Goal: Task Accomplishment & Management: Use online tool/utility

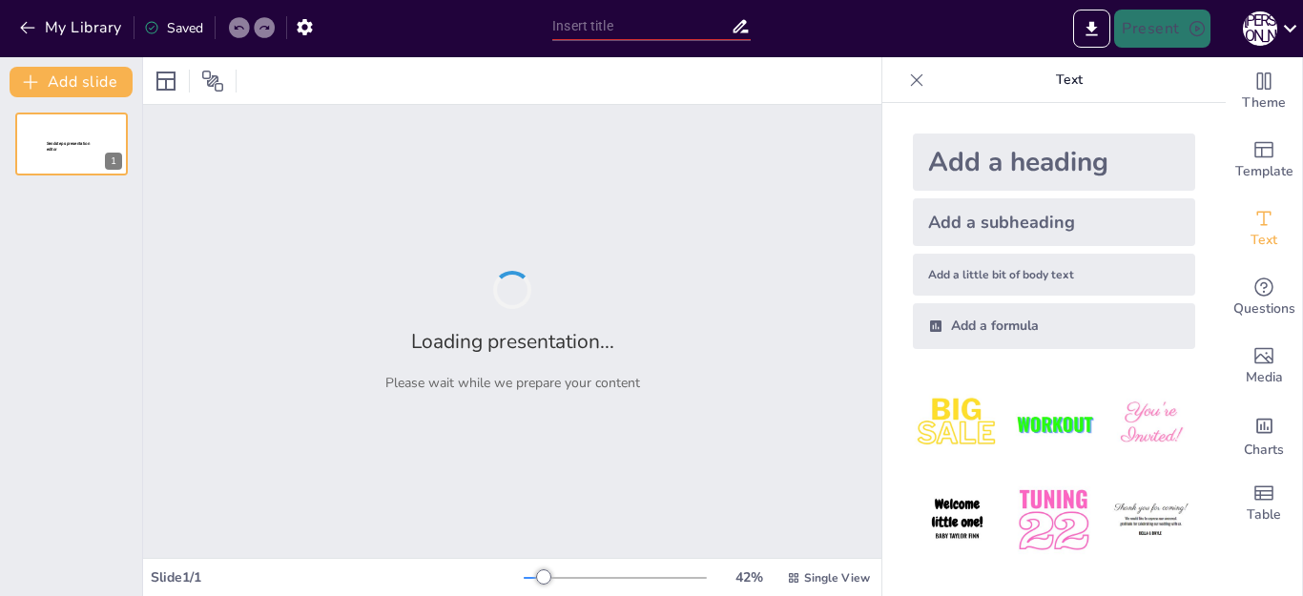
type input "З. [PERSON_NAME] «Индивидуализированное общество»: новые формы занятости и безр…"
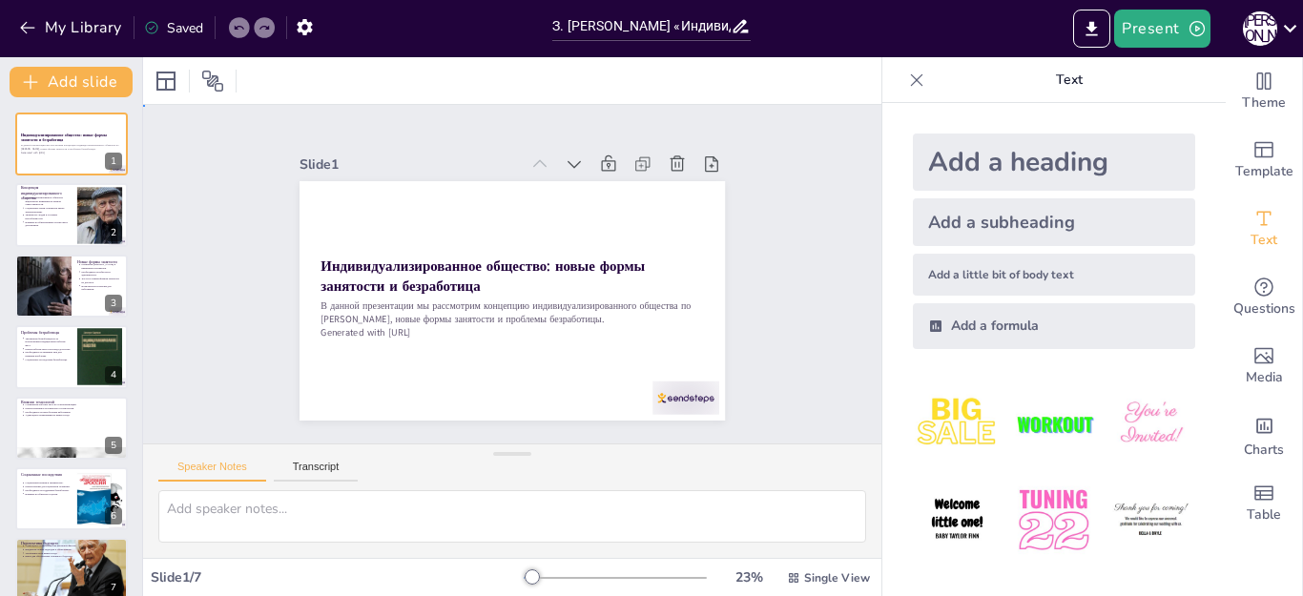
click at [719, 229] on div "Slide 1 Индивидуализированное общество: новые формы занятости и безработица В д…" at bounding box center [512, 274] width 414 height 770
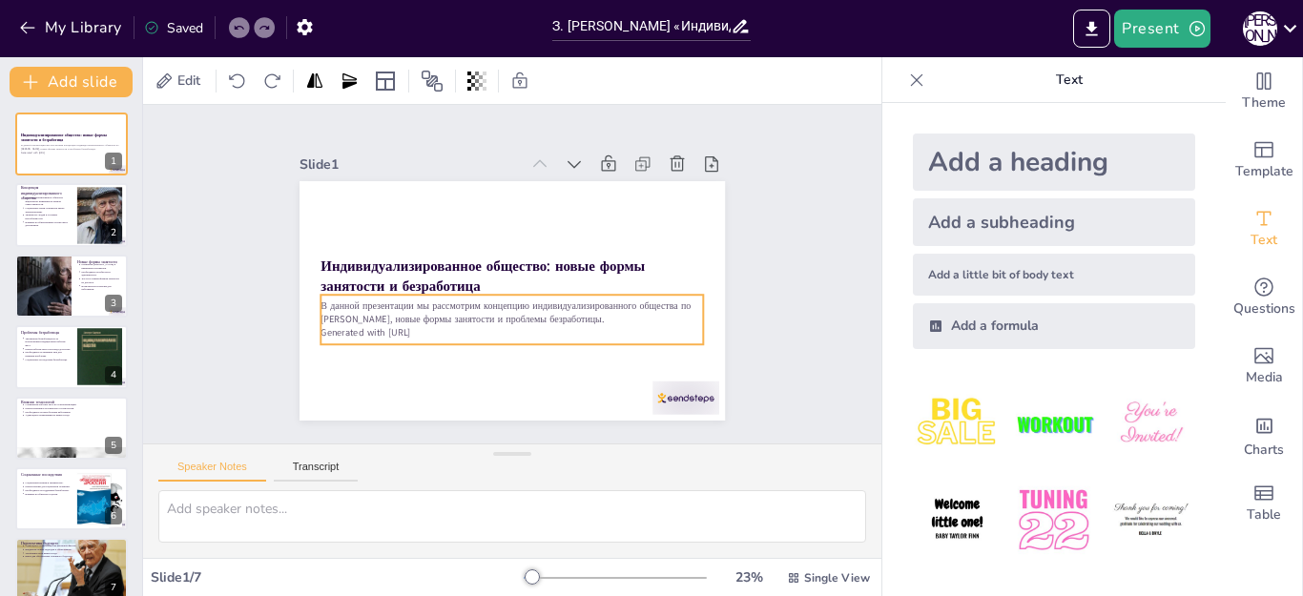
click at [363, 326] on p "Generated with [URL]" at bounding box center [478, 322] width 318 height 236
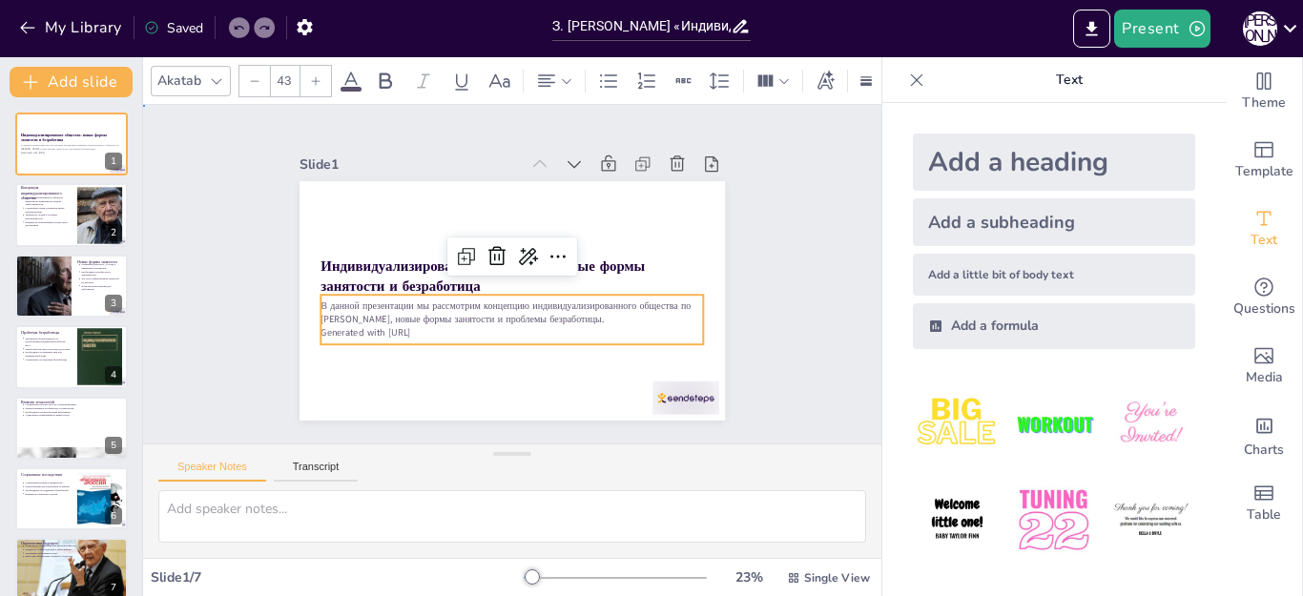
drag, startPoint x: 753, startPoint y: 198, endPoint x: 756, endPoint y: 213, distance: 14.6
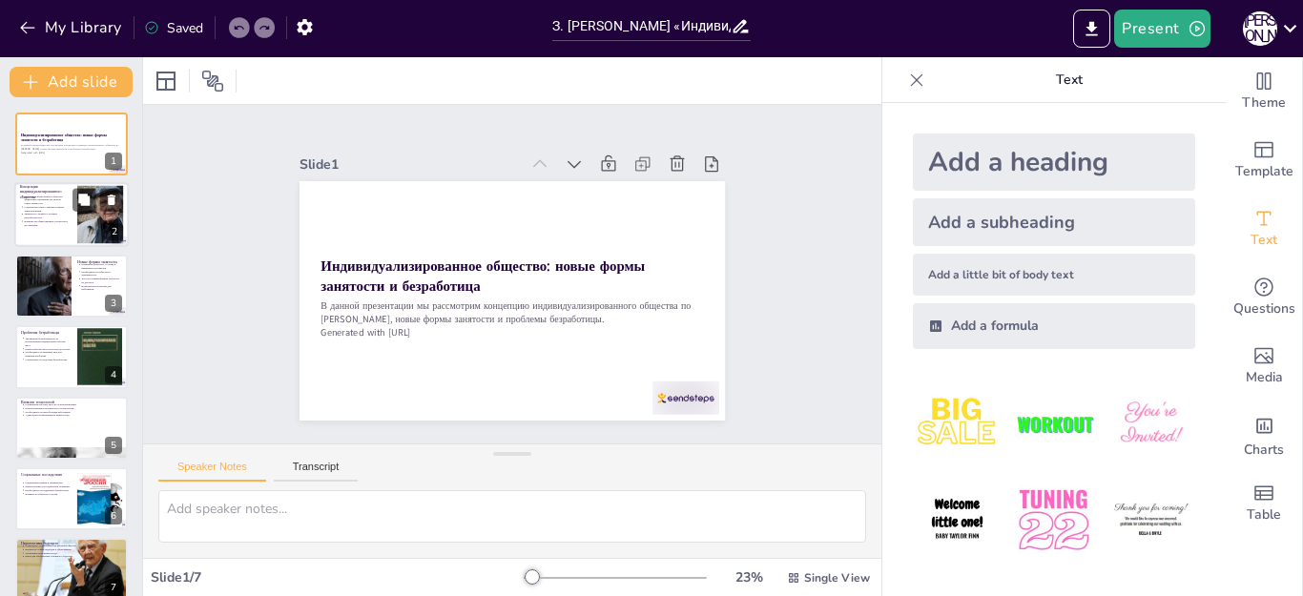
click at [87, 213] on div at bounding box center [100, 215] width 105 height 58
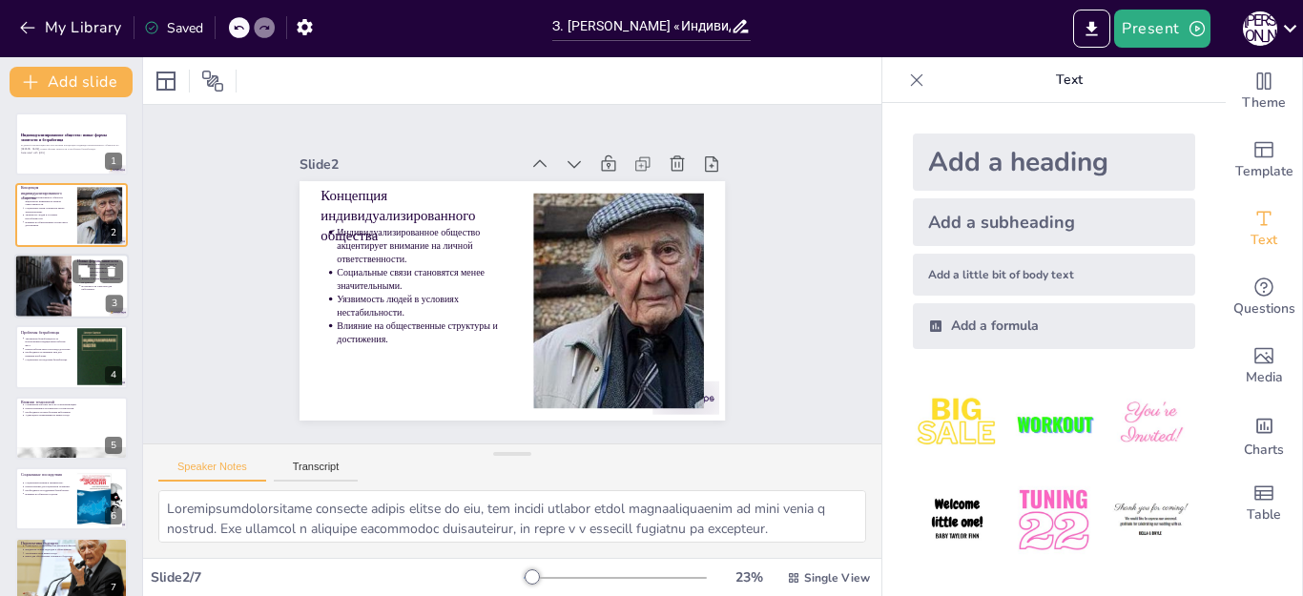
click at [99, 289] on p "Возможности и вызовы для работников." at bounding box center [103, 288] width 42 height 8
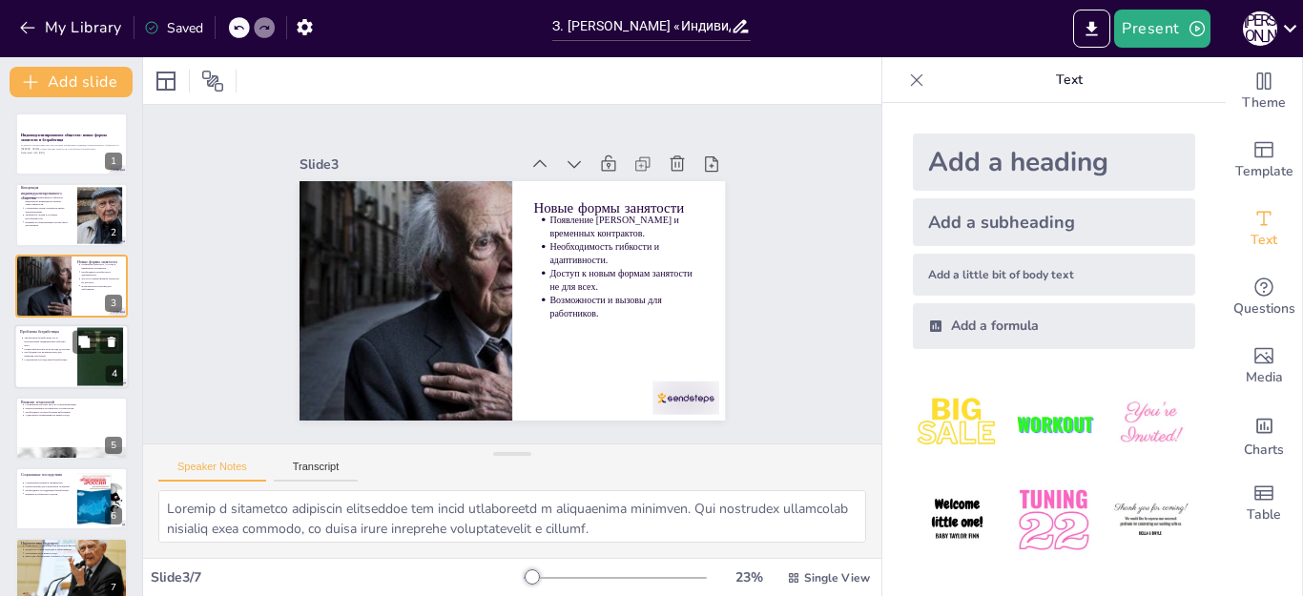
click at [57, 347] on p "Новые рабочие места не всегда доступны." at bounding box center [48, 349] width 48 height 4
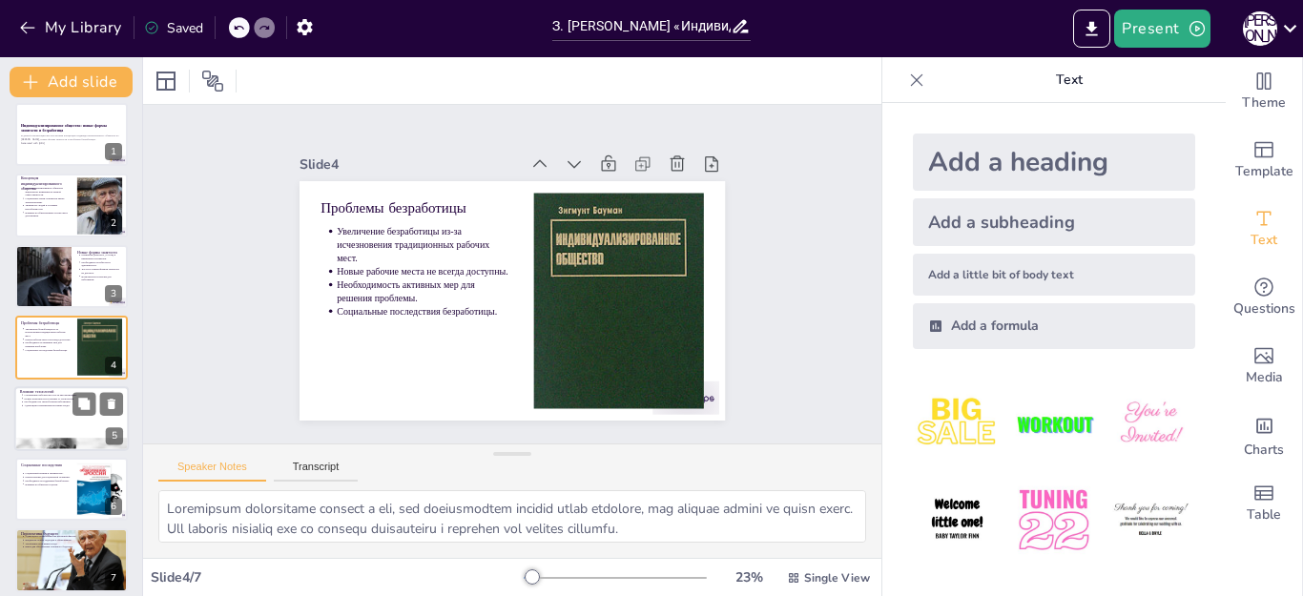
click at [43, 420] on div at bounding box center [71, 418] width 114 height 65
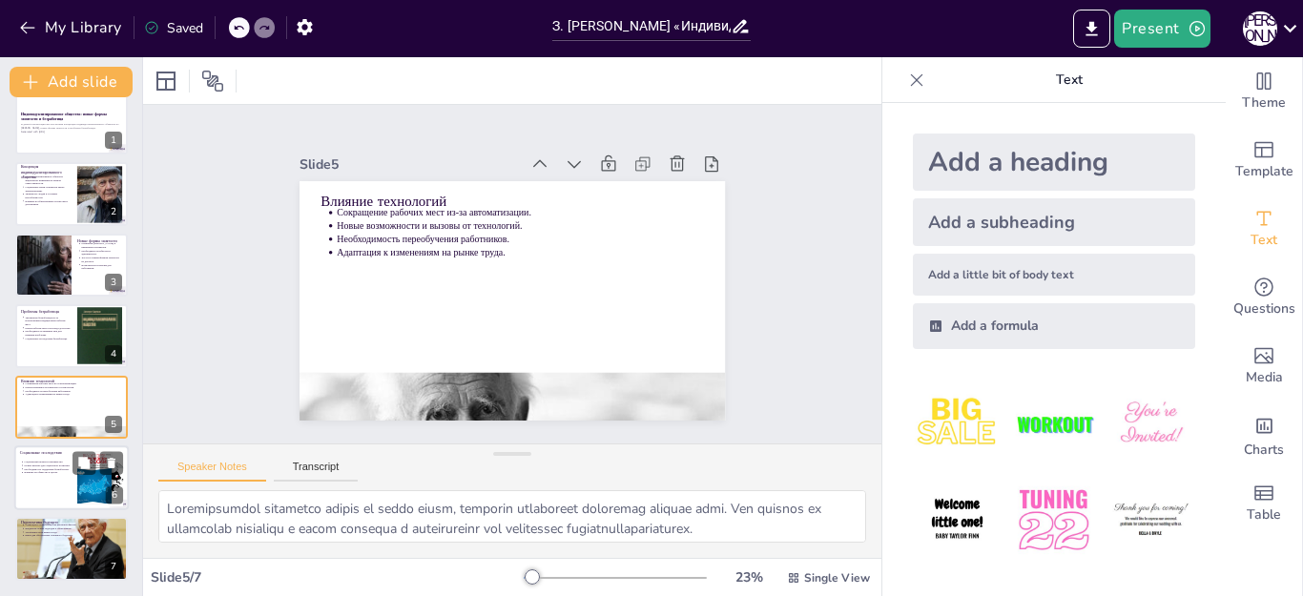
click at [49, 474] on p "Влияние на общество в целом." at bounding box center [48, 473] width 48 height 4
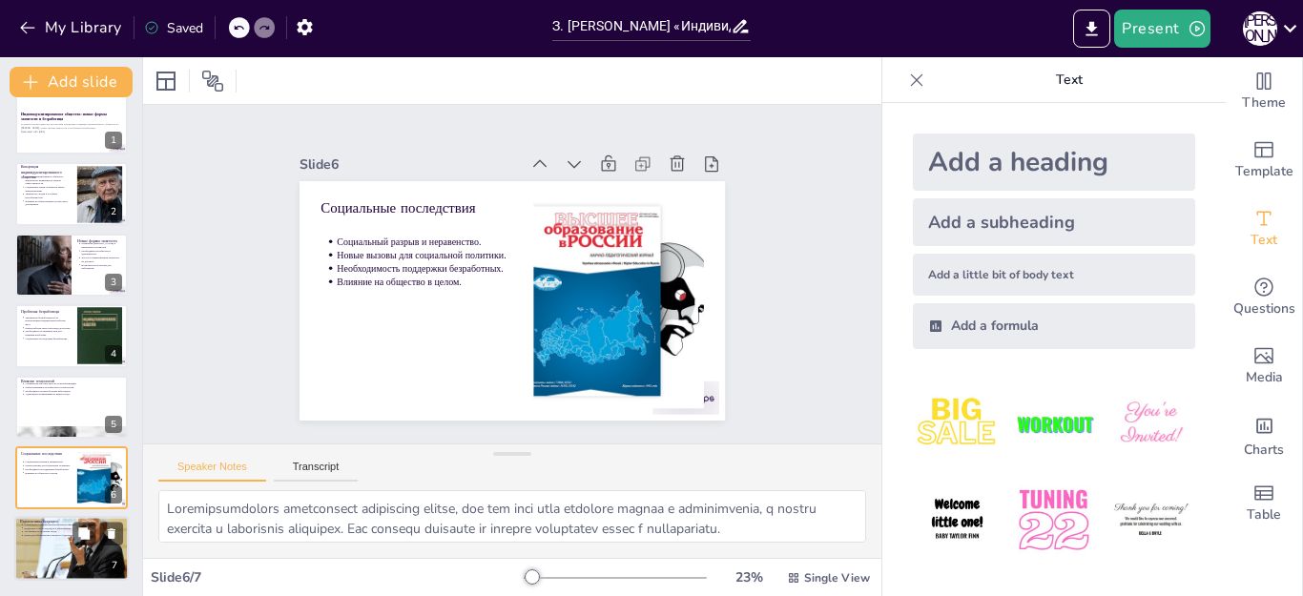
click at [45, 544] on div at bounding box center [71, 548] width 114 height 86
type textarea "Адаптация к изменениям на рынке труда станет ключевым фактором для обеспечения …"
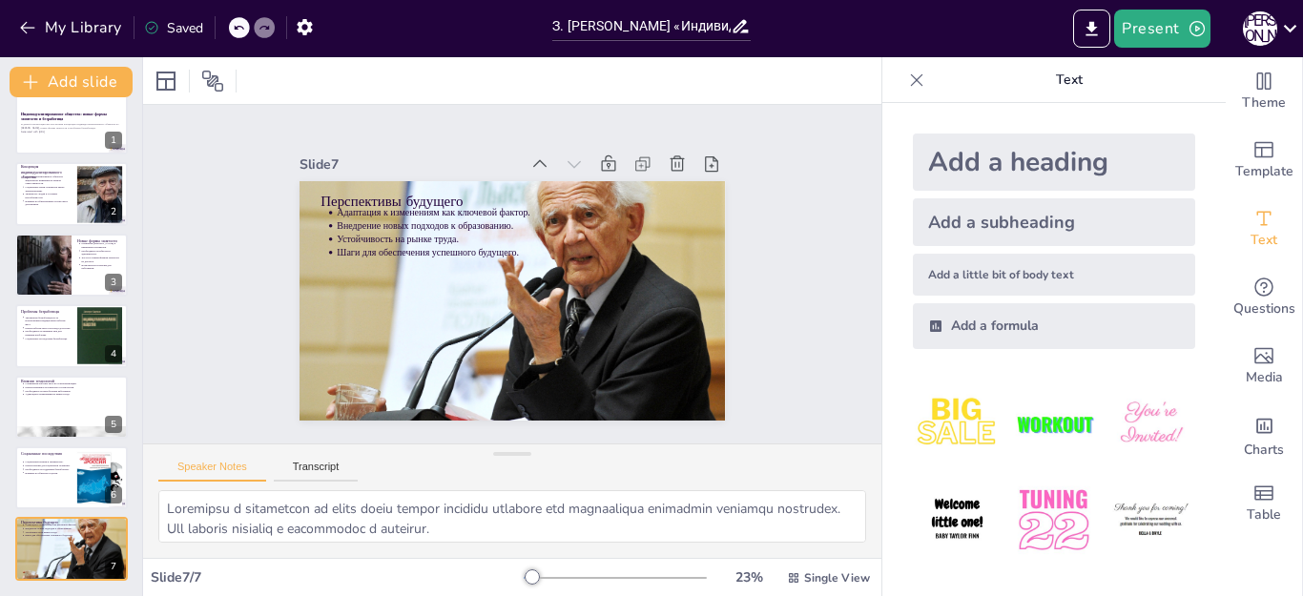
scroll to position [89, 0]
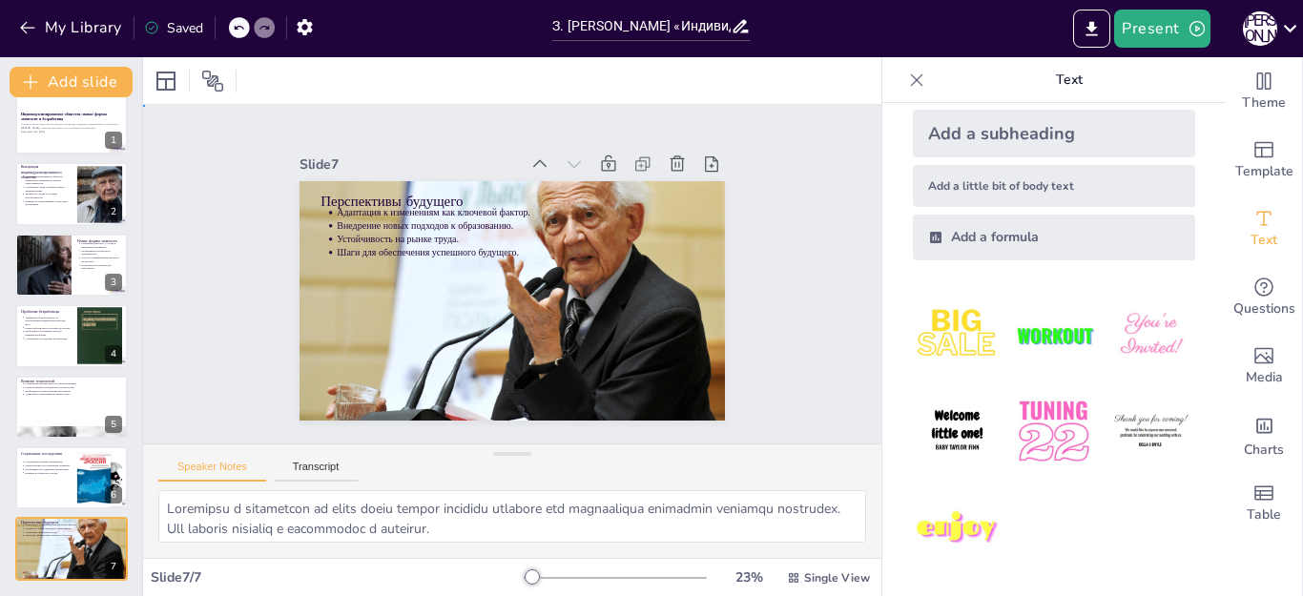
click at [193, 250] on div "Slide 1 Индивидуализированное общество: новые формы занятости и безработица В д…" at bounding box center [512, 274] width 796 height 708
click at [805, 252] on div "Slide 1 Индивидуализированное общество: новые формы занятости и безработица В д…" at bounding box center [512, 275] width 775 height 746
click at [725, 289] on icon at bounding box center [738, 302] width 27 height 27
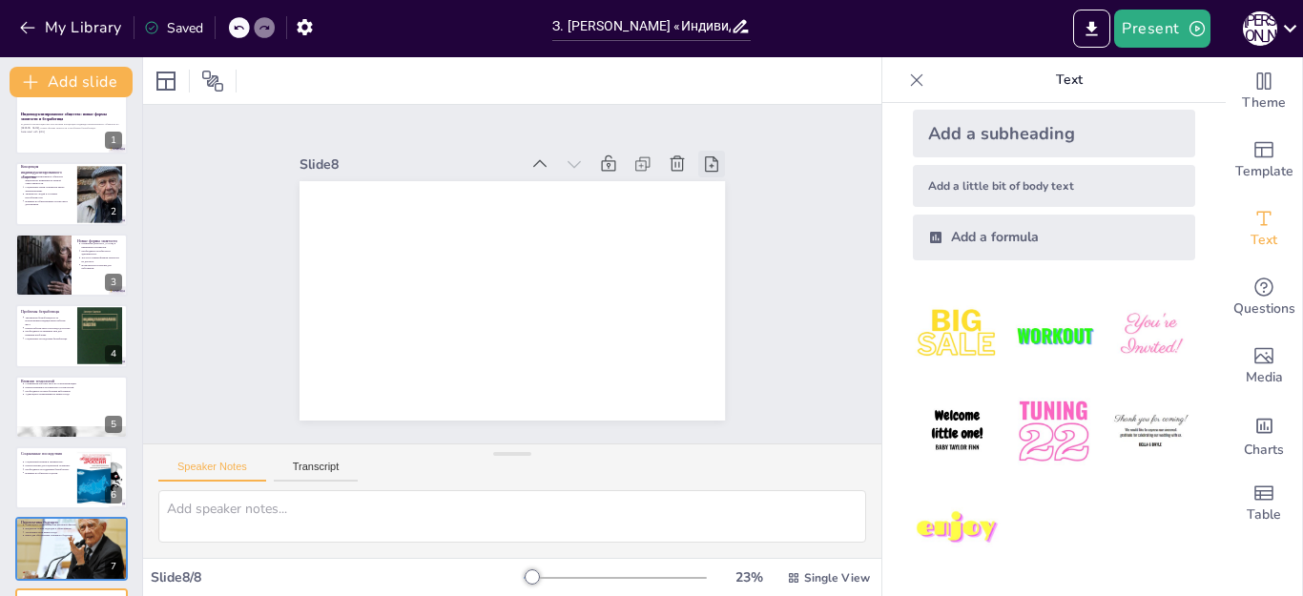
click at [724, 316] on icon at bounding box center [734, 326] width 20 height 20
click at [725, 289] on icon at bounding box center [738, 302] width 27 height 27
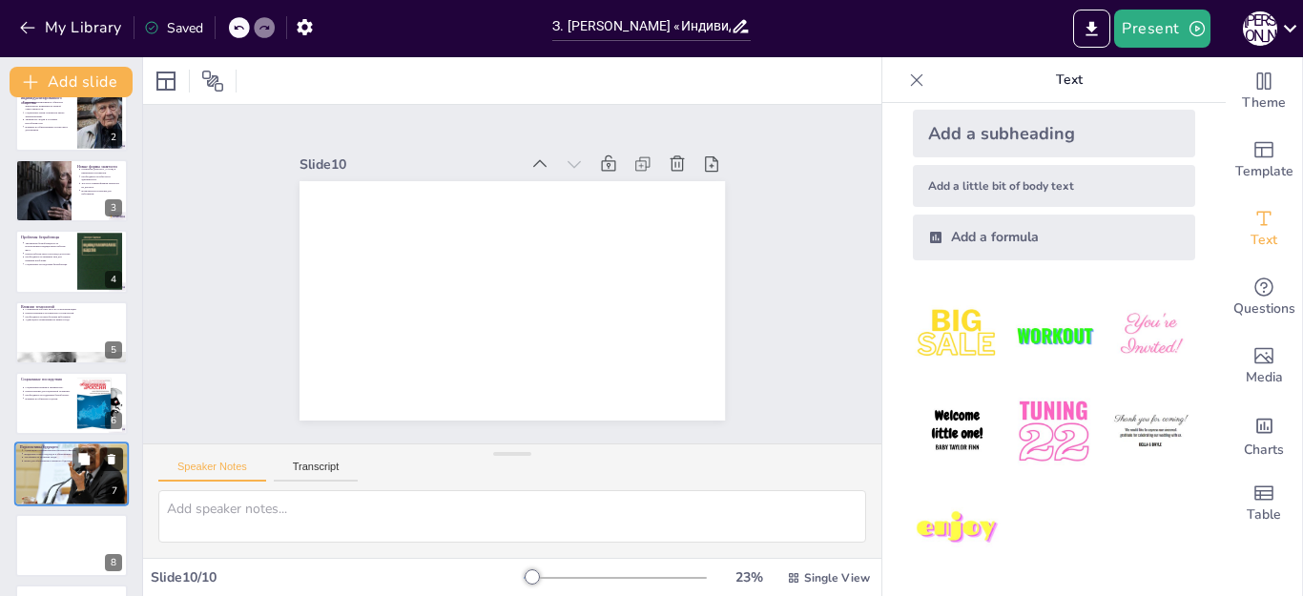
scroll to position [234, 0]
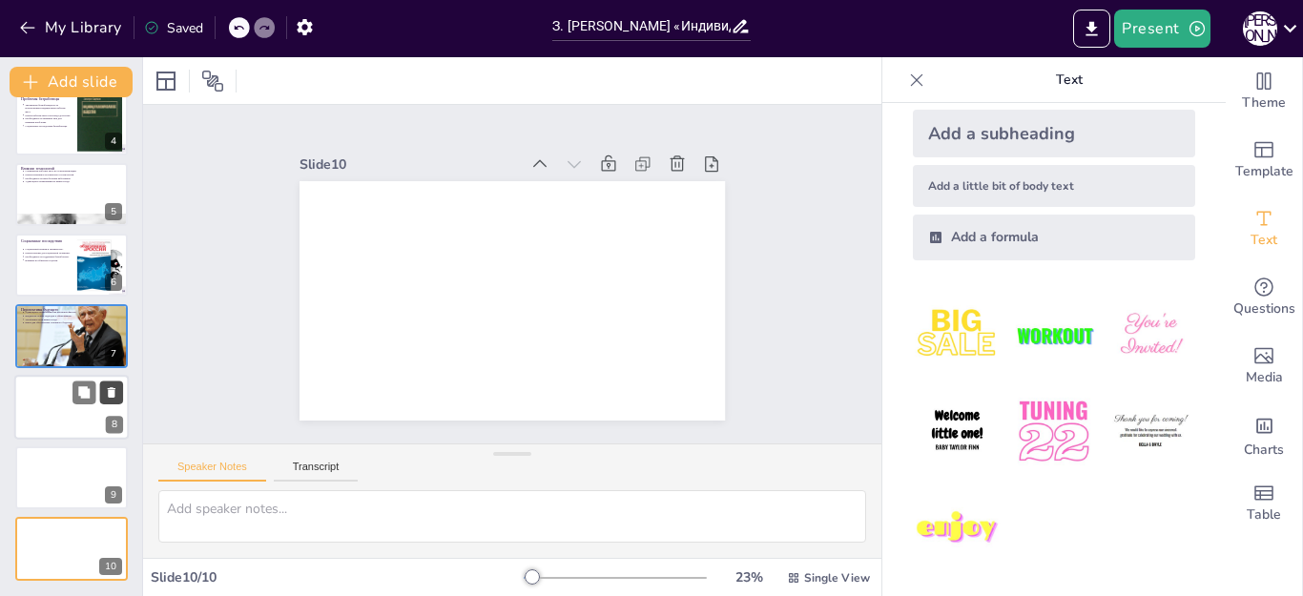
click at [107, 396] on icon at bounding box center [111, 391] width 13 height 13
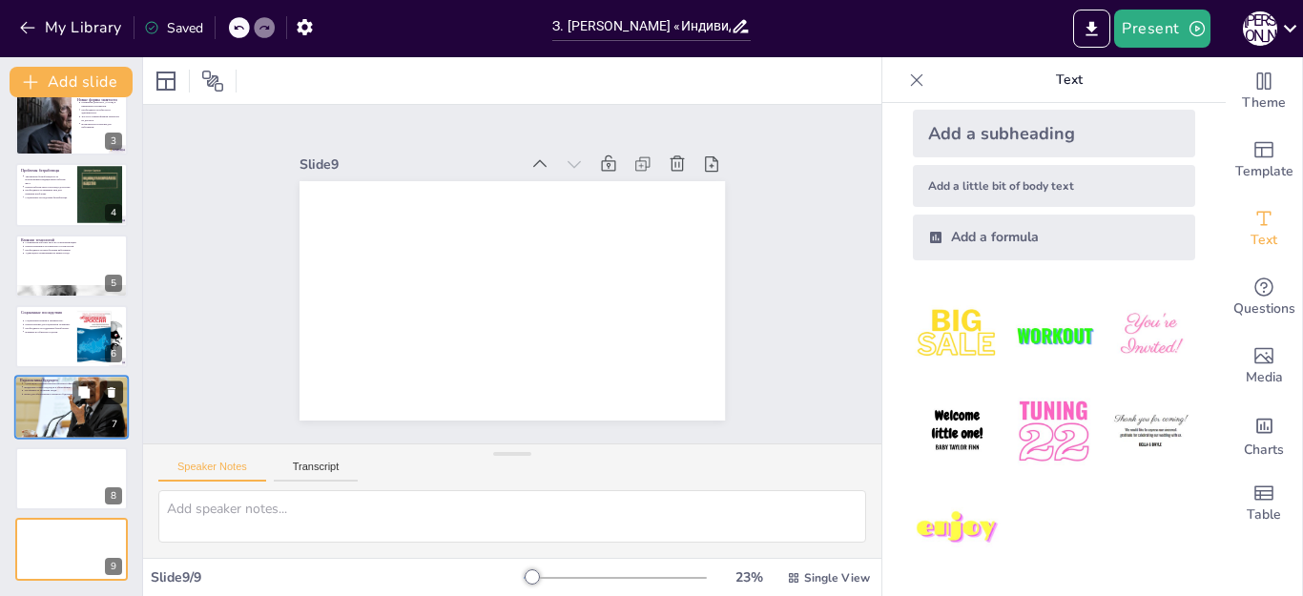
scroll to position [162, 0]
click at [108, 463] on icon at bounding box center [111, 463] width 13 height 13
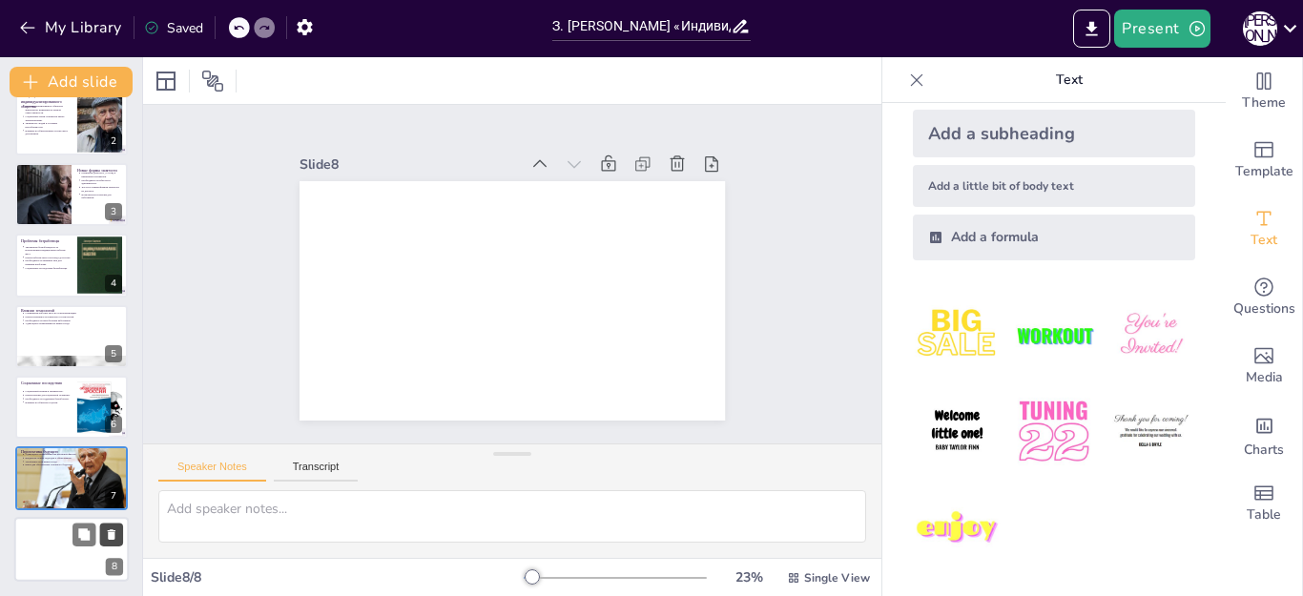
scroll to position [92, 0]
click at [117, 531] on icon at bounding box center [111, 533] width 13 height 13
type textarea "Адаптация к изменениям на рынке труда станет ключевым фактором для обеспечения …"
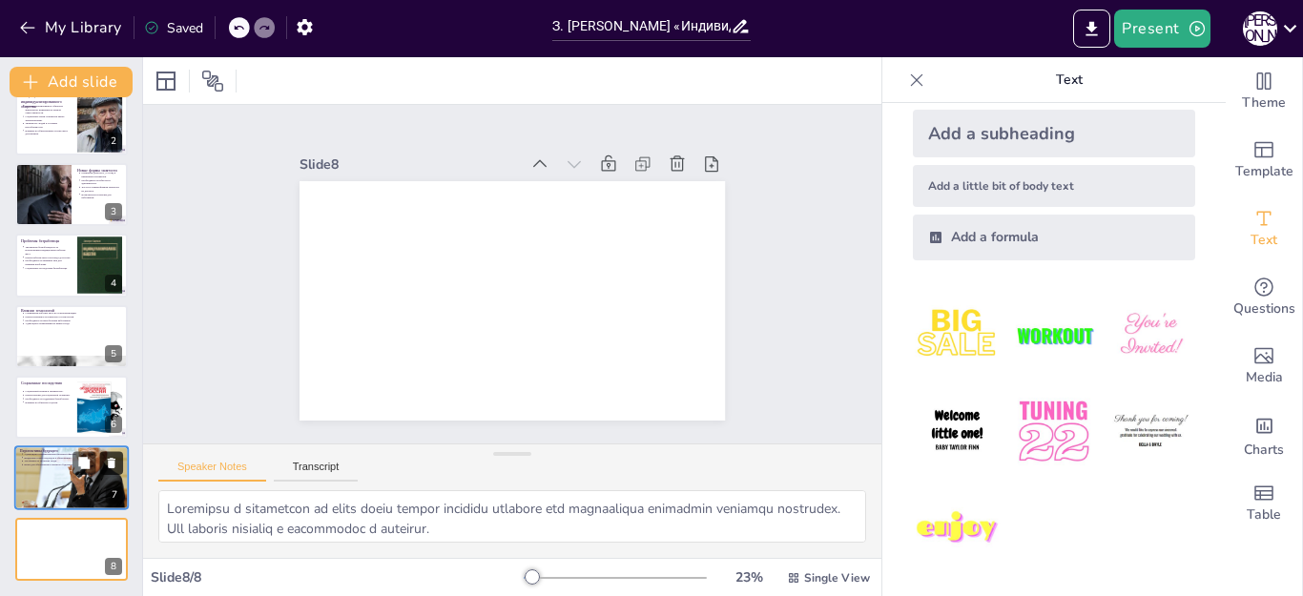
scroll to position [21, 0]
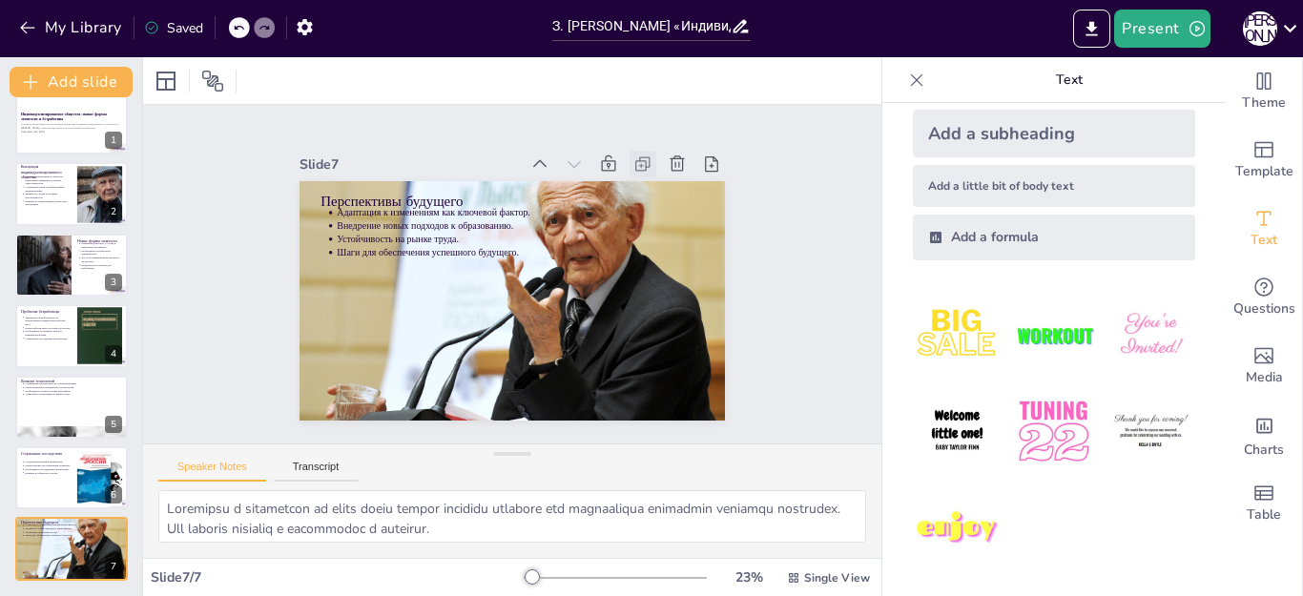
click at [520, 432] on icon at bounding box center [506, 445] width 27 height 27
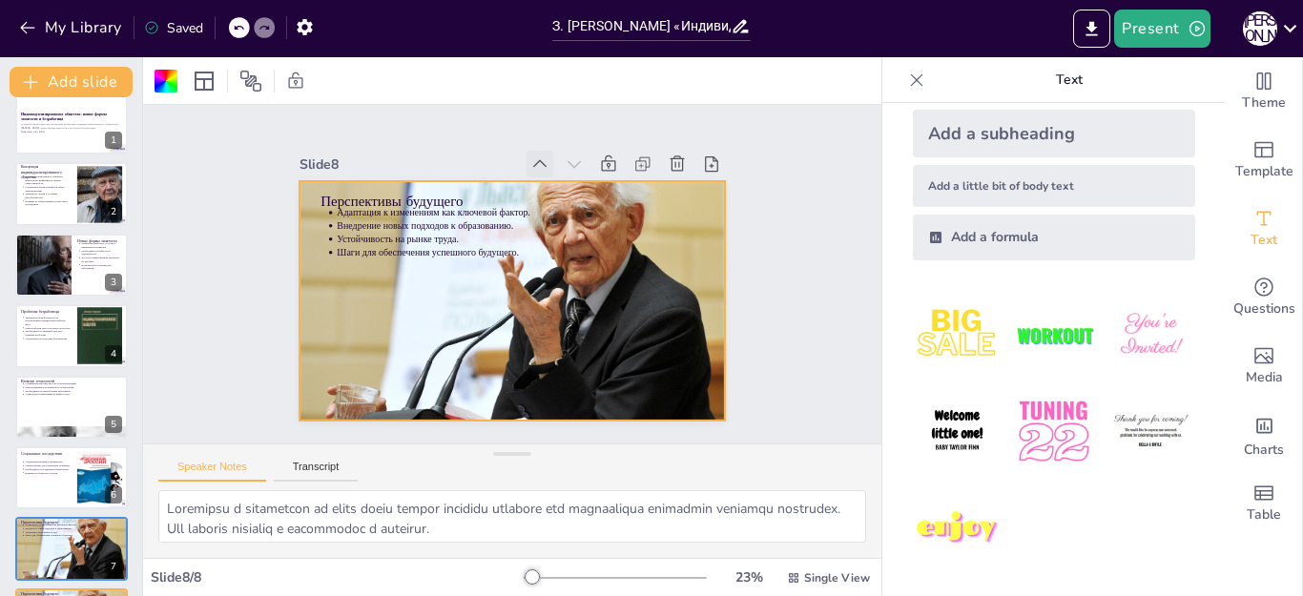
click at [584, 186] on icon at bounding box center [591, 192] width 15 height 12
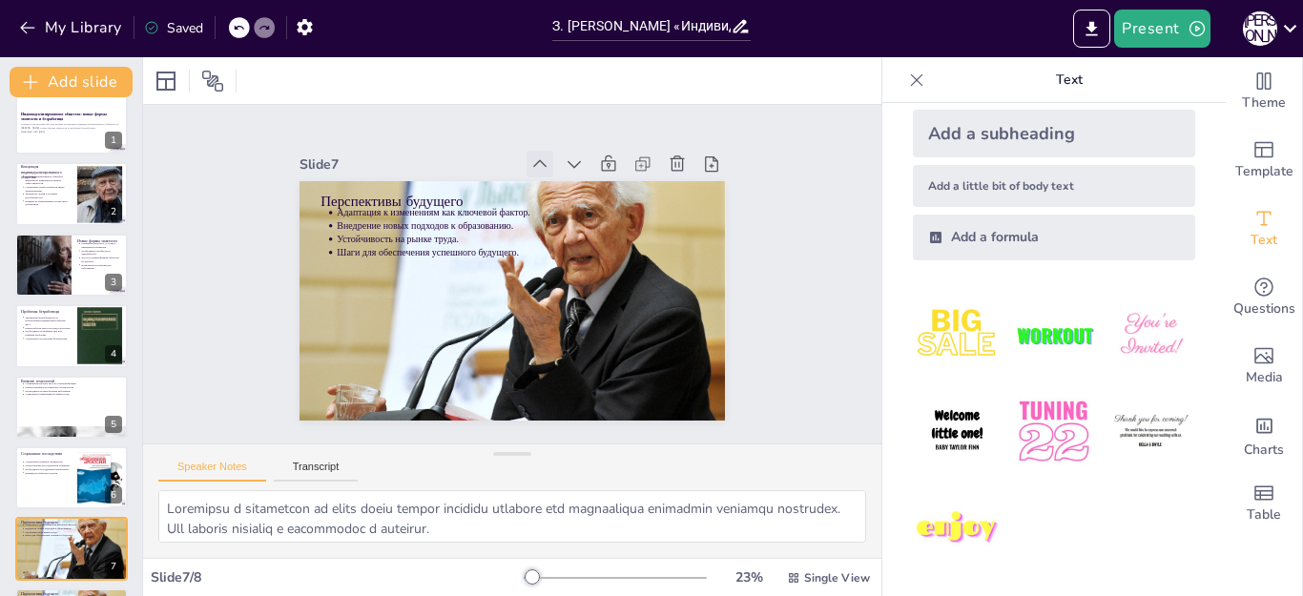
click at [593, 197] on icon at bounding box center [606, 210] width 27 height 27
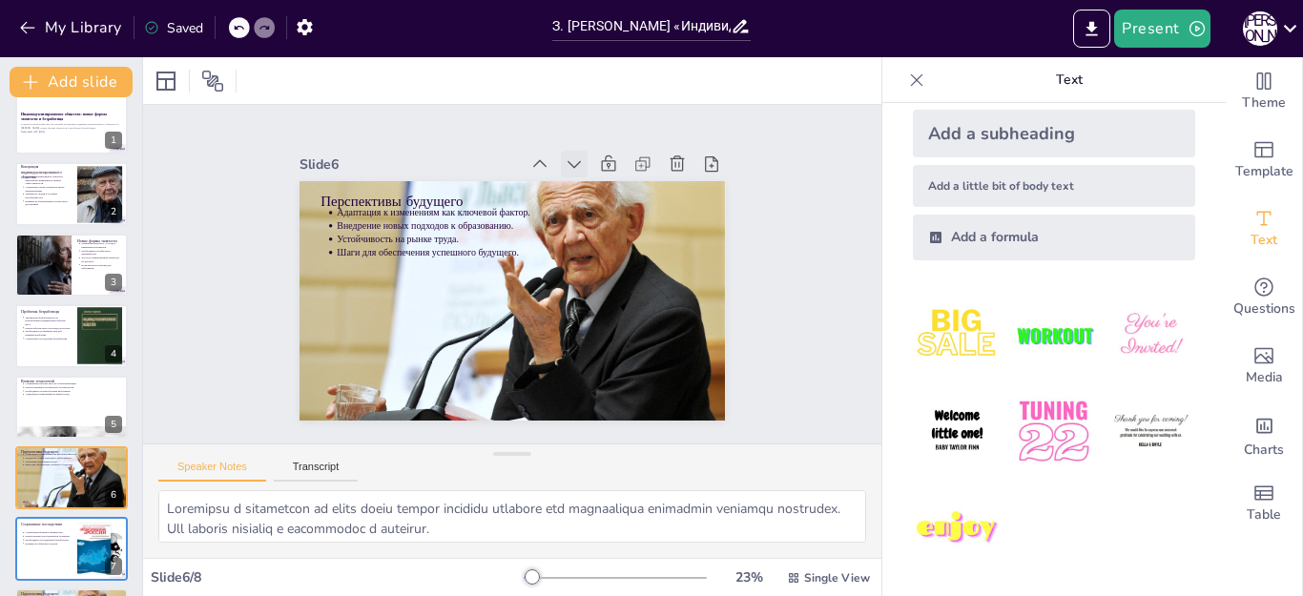
click at [608, 196] on icon at bounding box center [621, 209] width 26 height 26
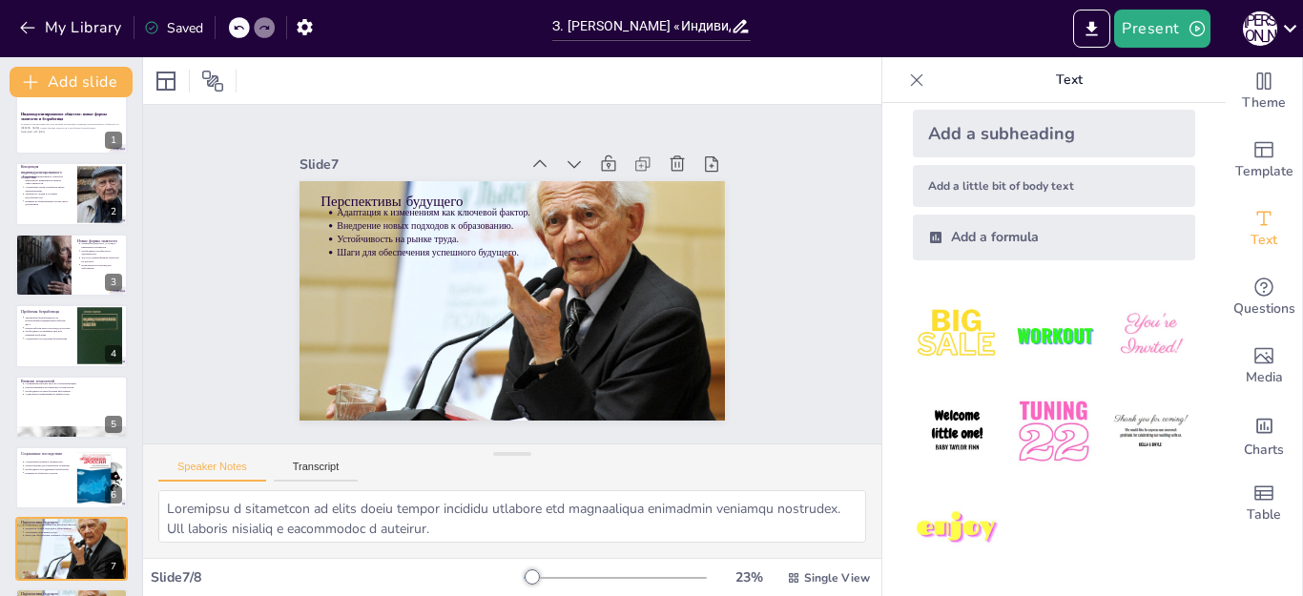
click at [562, 381] on icon at bounding box center [552, 394] width 27 height 27
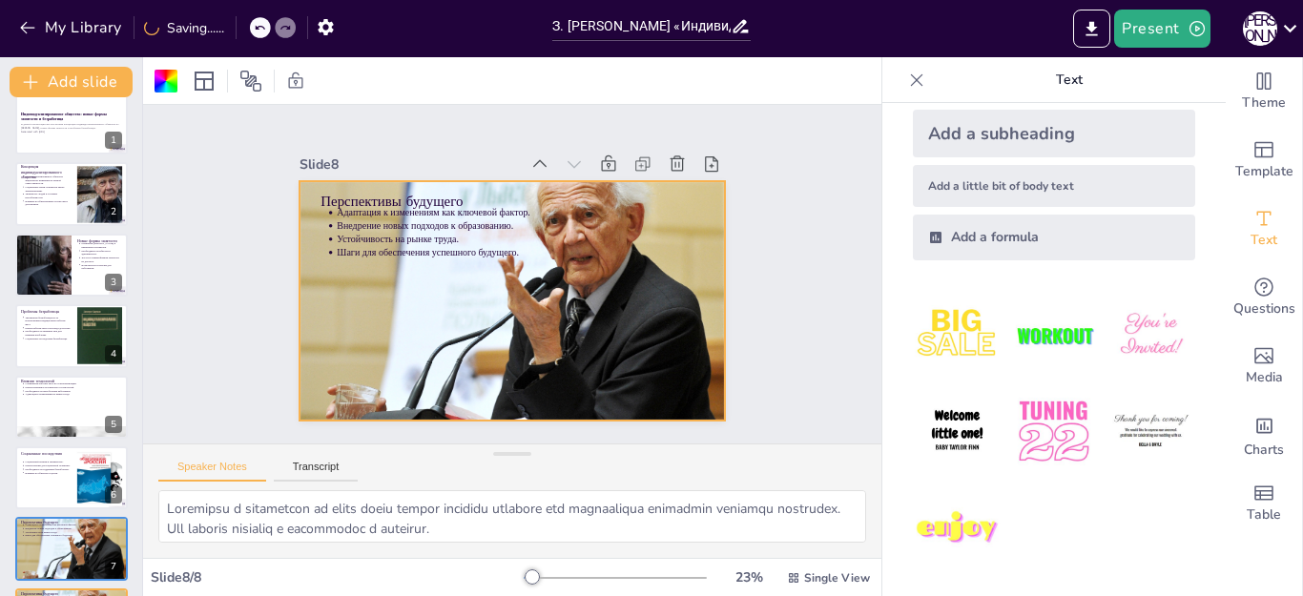
click at [619, 220] on icon at bounding box center [632, 233] width 27 height 27
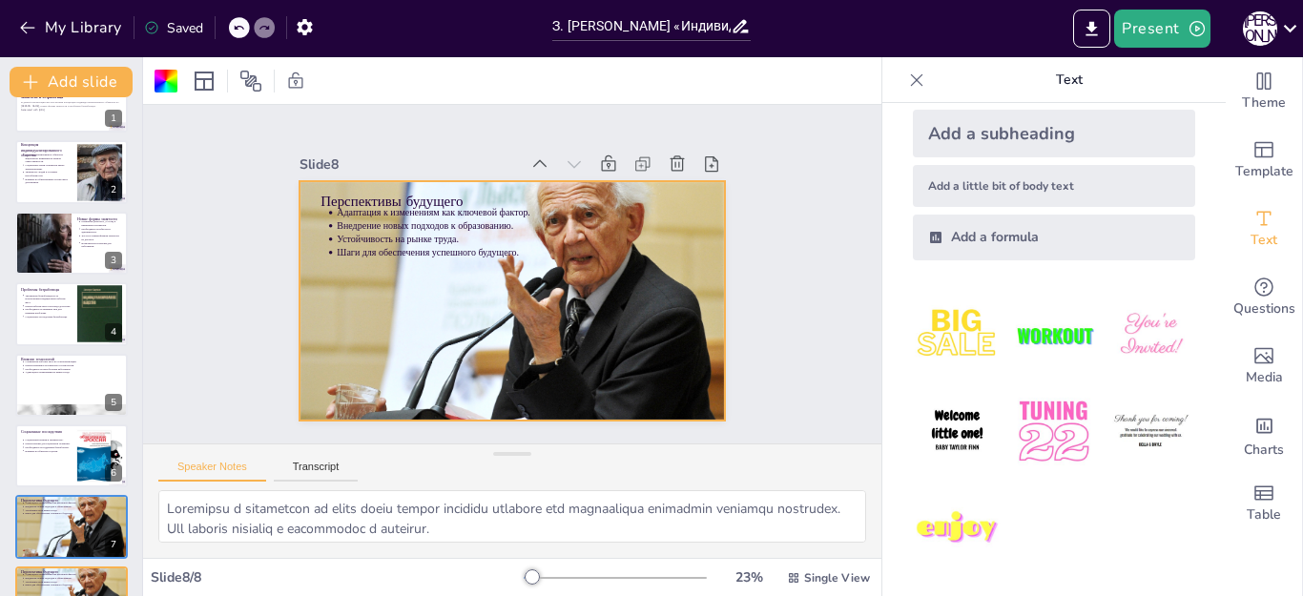
scroll to position [92, 0]
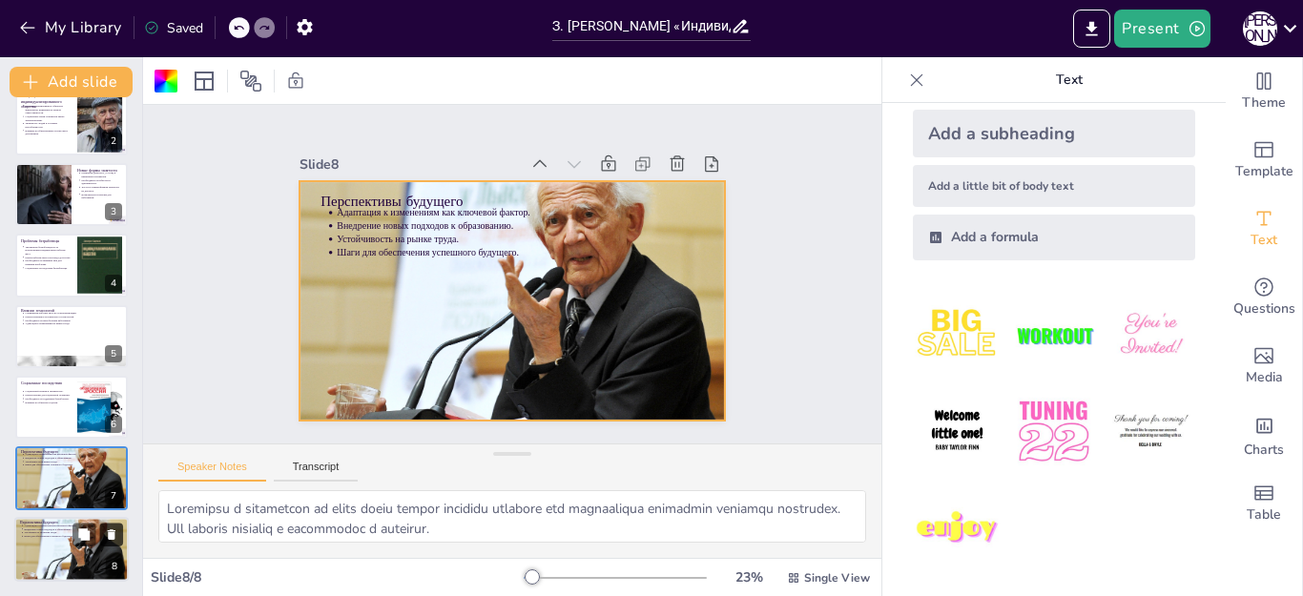
click at [108, 529] on icon at bounding box center [111, 533] width 13 height 13
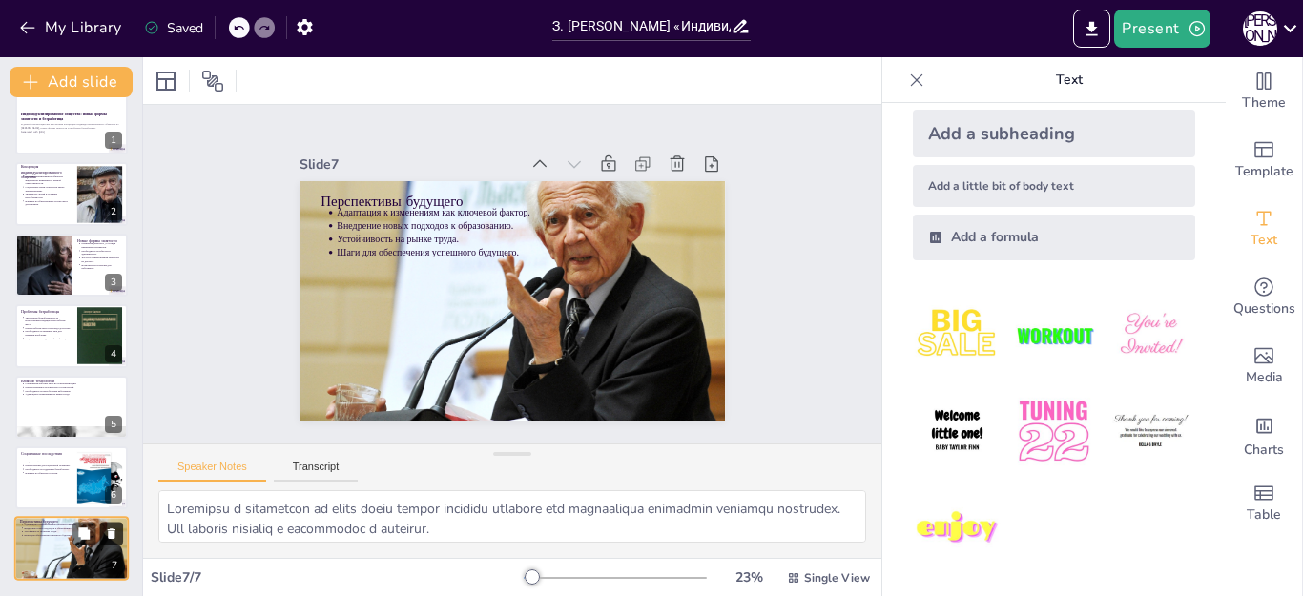
scroll to position [21, 0]
click at [974, 128] on div "Add a subheading" at bounding box center [1054, 134] width 282 height 48
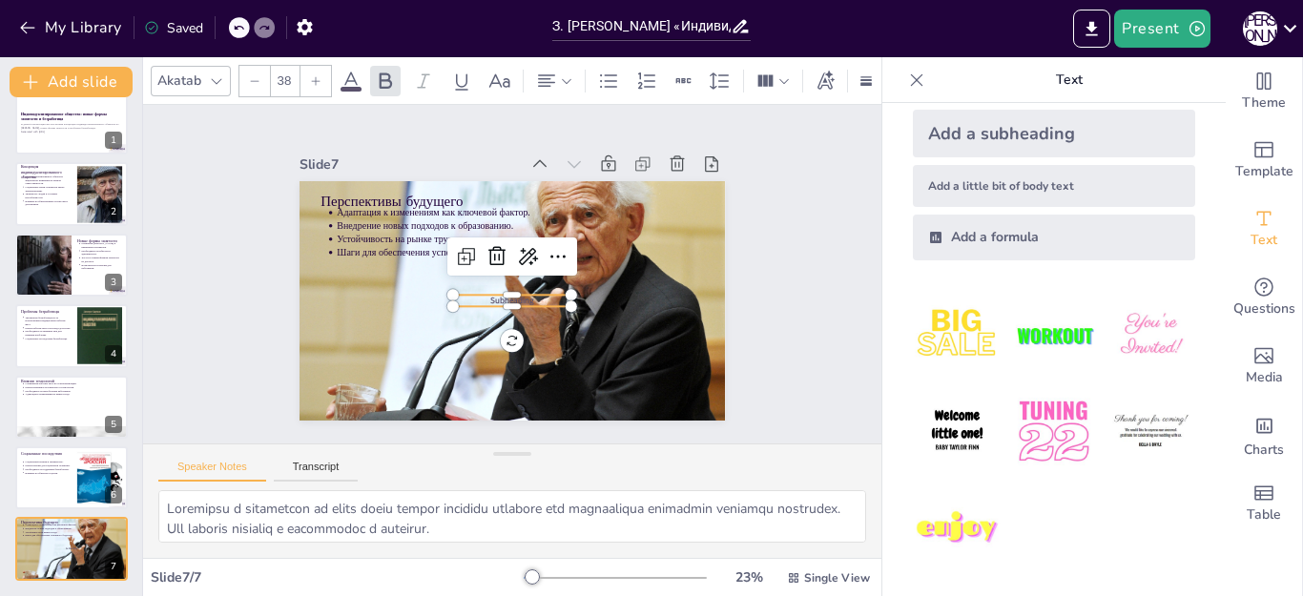
click at [980, 186] on div "Add a little bit of body text" at bounding box center [1054, 186] width 282 height 42
type input "26"
click at [978, 244] on div "Add a formula" at bounding box center [1054, 238] width 282 height 46
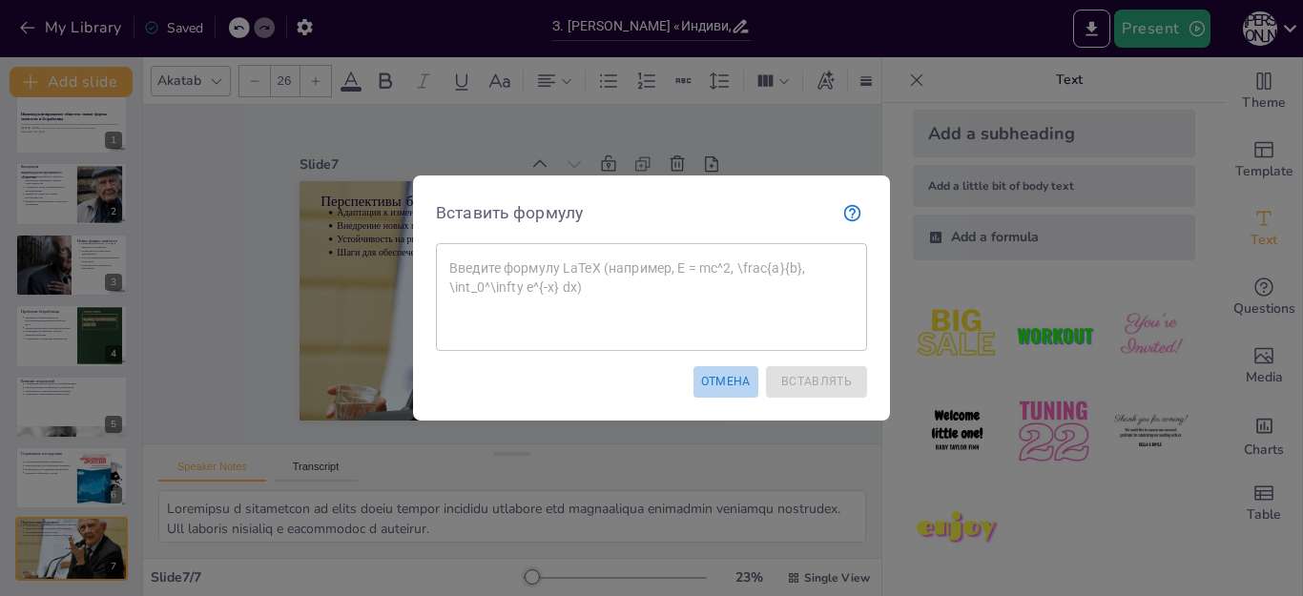
click at [732, 380] on font "Отмена" at bounding box center [726, 381] width 50 height 13
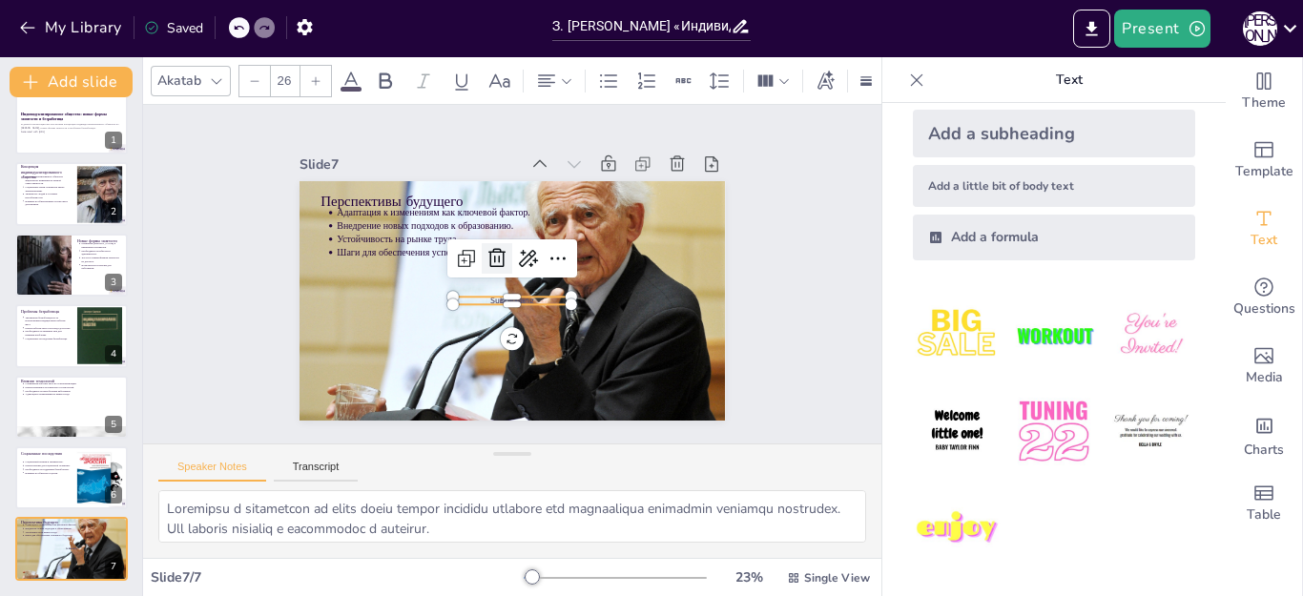
click at [502, 254] on icon at bounding box center [515, 251] width 26 height 25
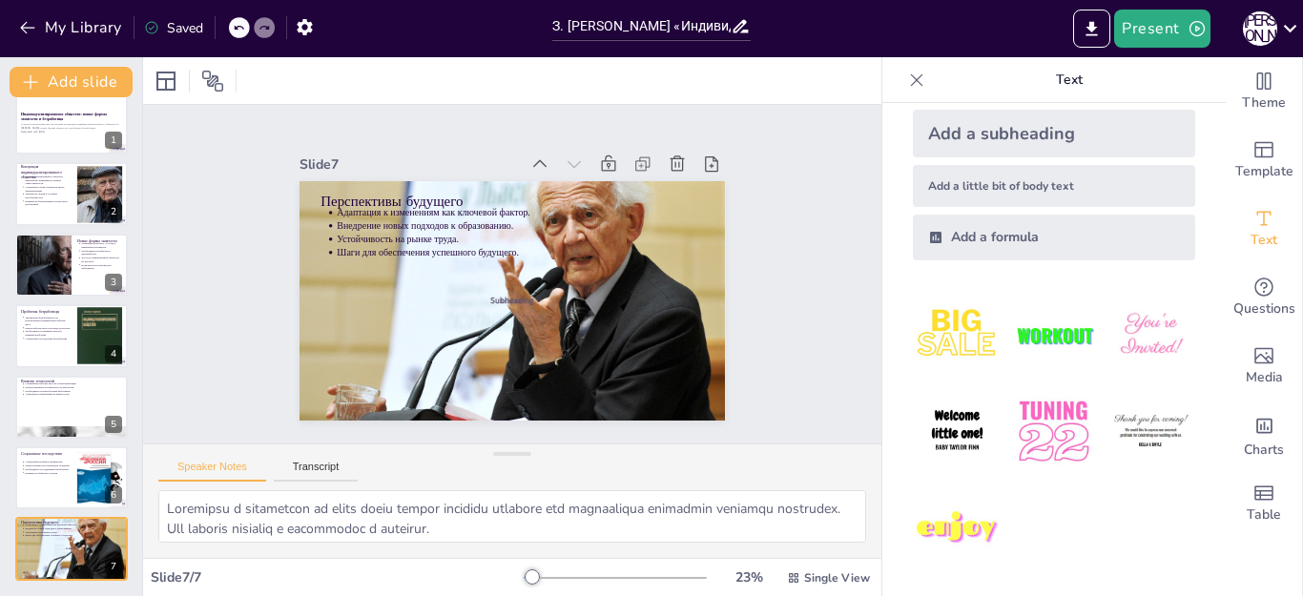
click at [907, 81] on icon at bounding box center [916, 80] width 19 height 19
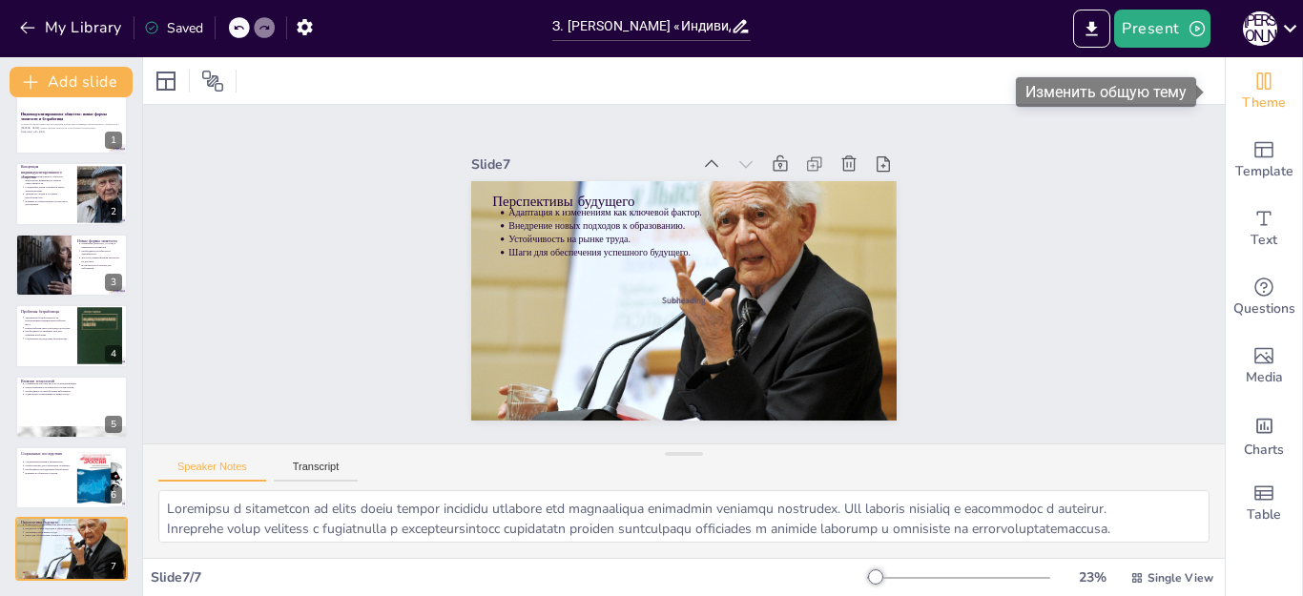
click at [1252, 90] on icon "Change the overall theme" at bounding box center [1263, 81] width 23 height 23
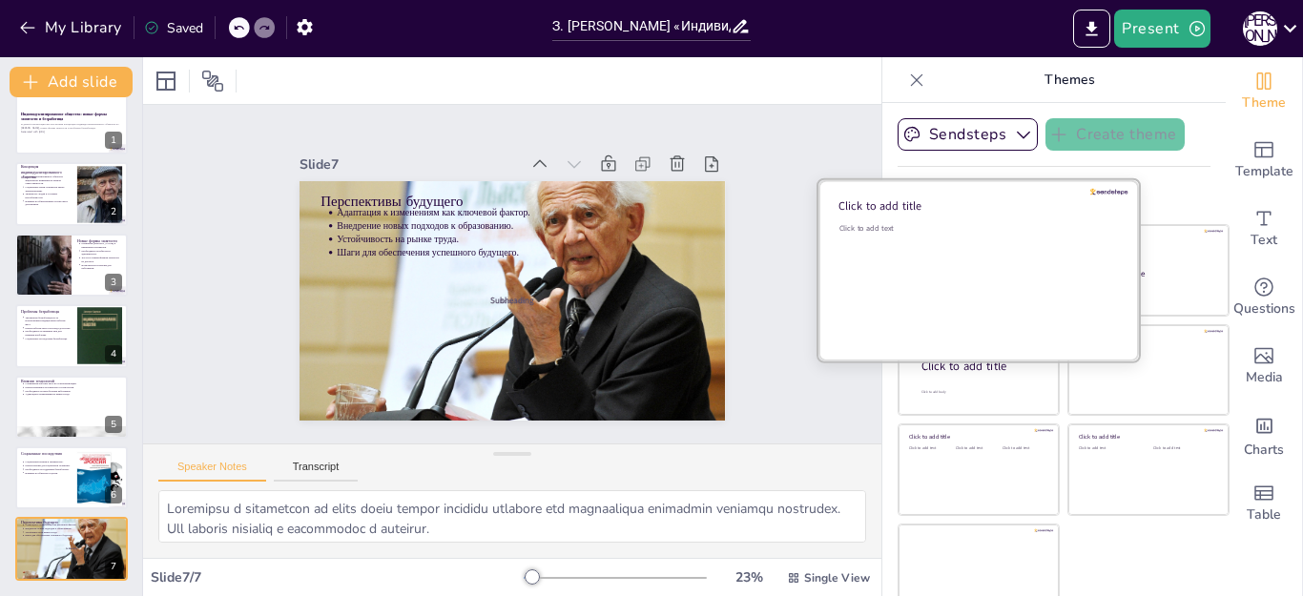
click at [939, 243] on div "Click to add text" at bounding box center [975, 282] width 273 height 118
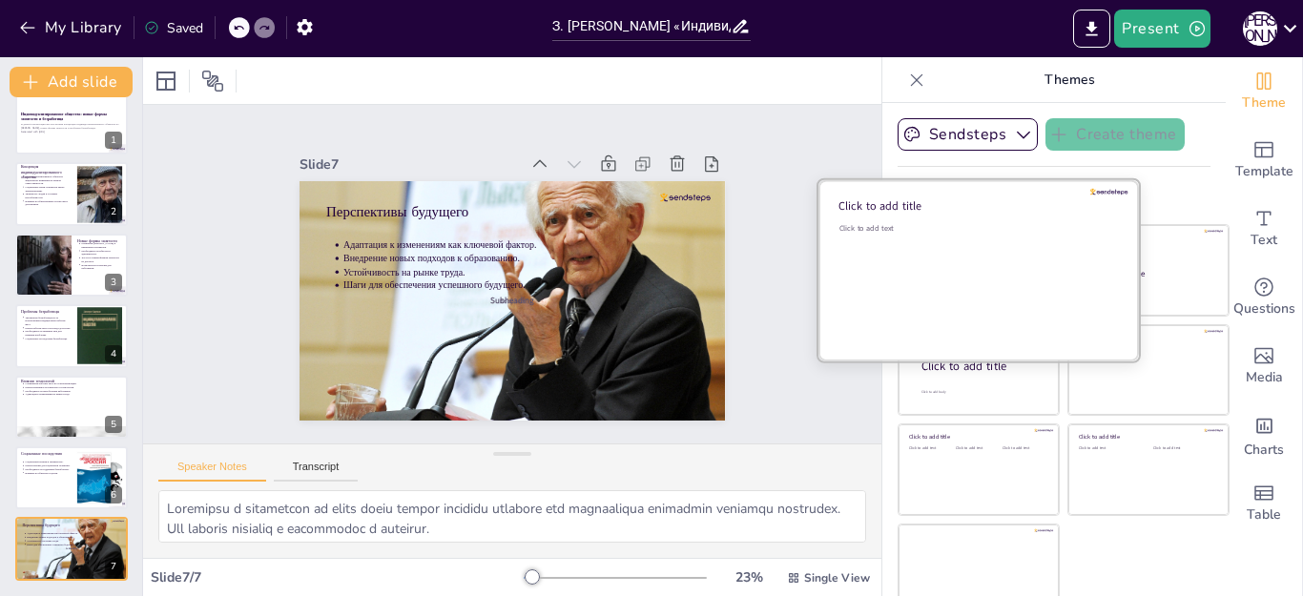
click at [938, 240] on div "Click to add text" at bounding box center [975, 282] width 273 height 118
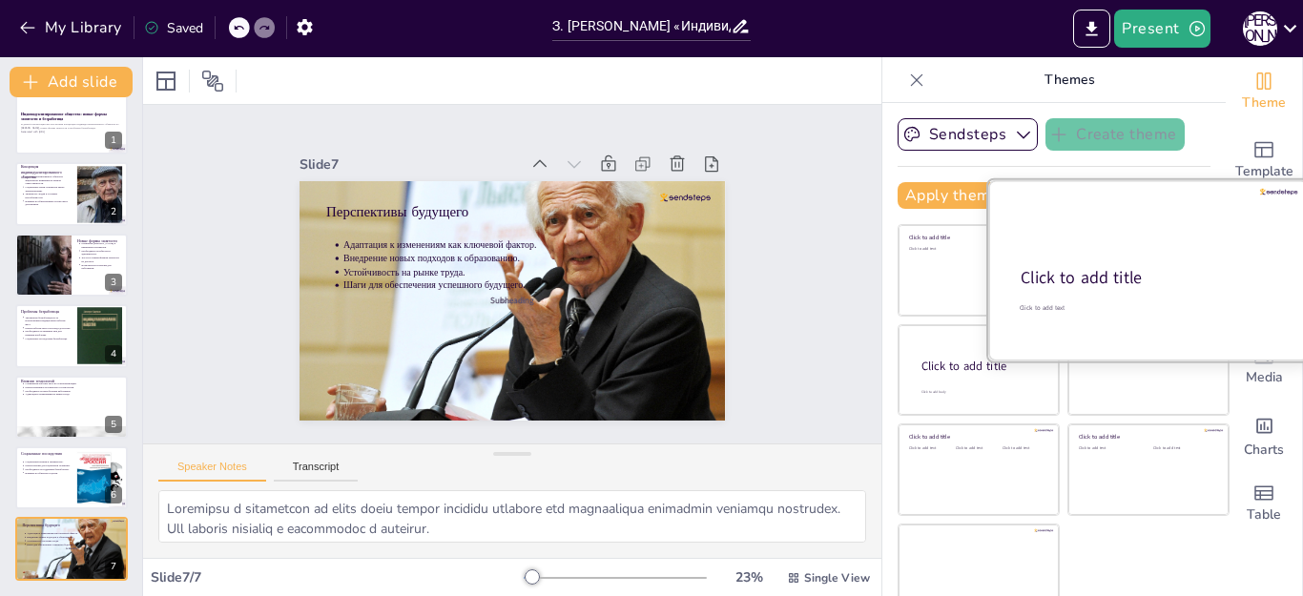
click at [1116, 273] on p "Click to add title" at bounding box center [1146, 278] width 253 height 24
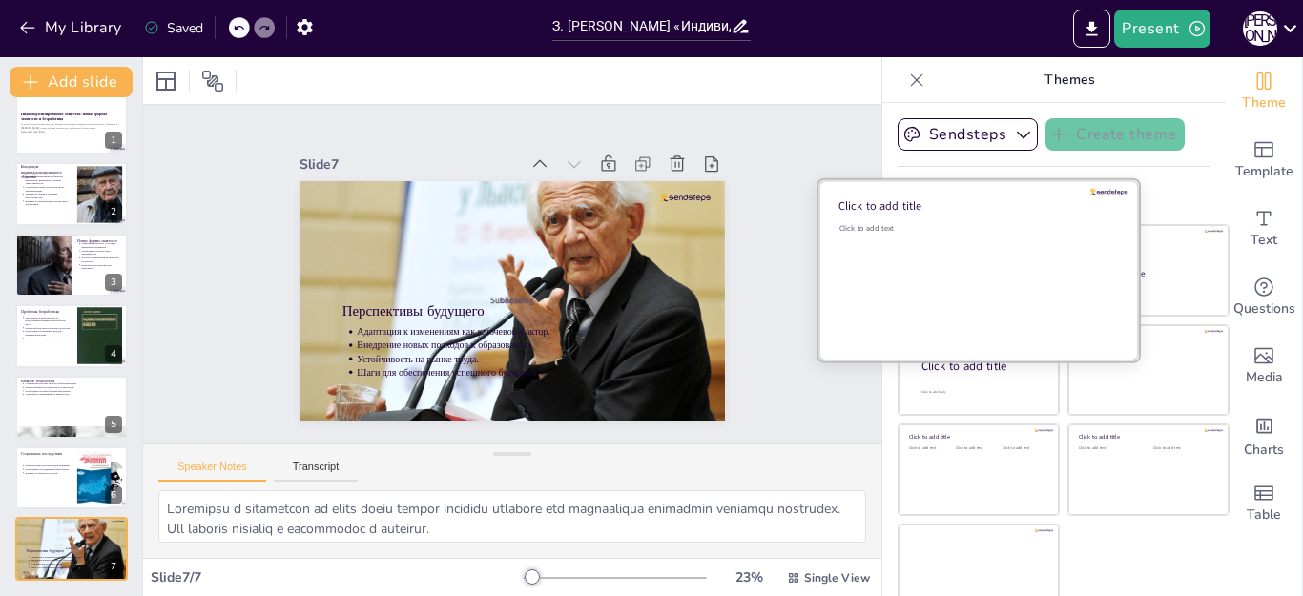
click at [925, 277] on div "Click to add text" at bounding box center [975, 282] width 273 height 118
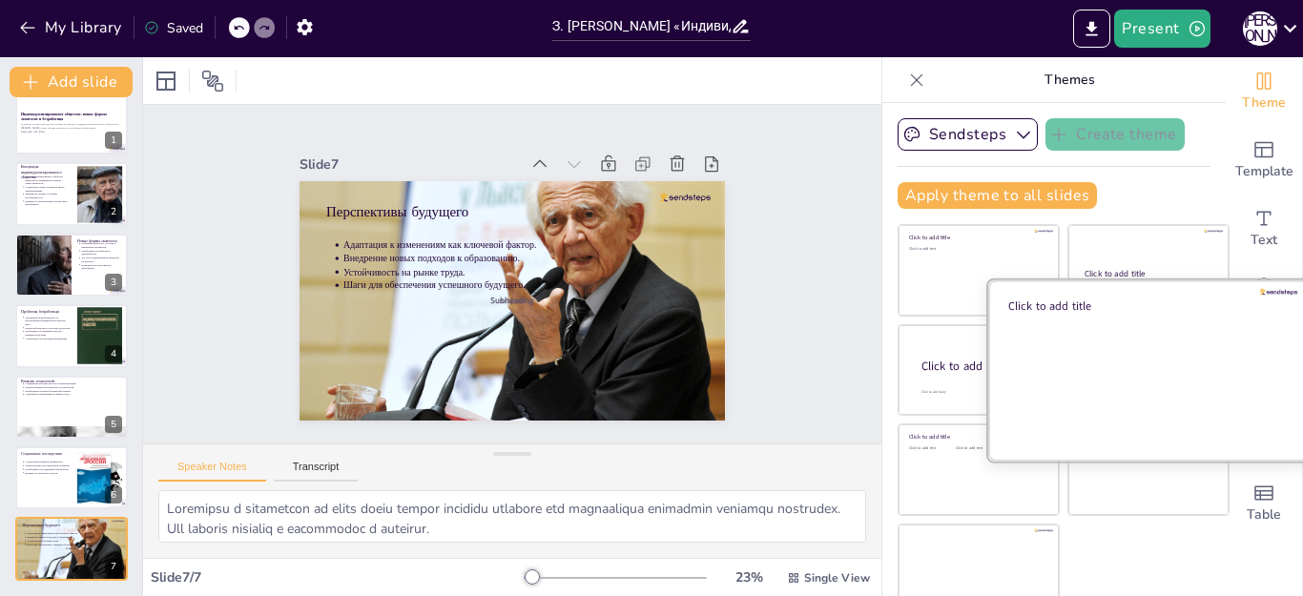
click at [1077, 359] on div at bounding box center [1148, 369] width 320 height 180
click at [1108, 377] on div at bounding box center [1148, 369] width 320 height 180
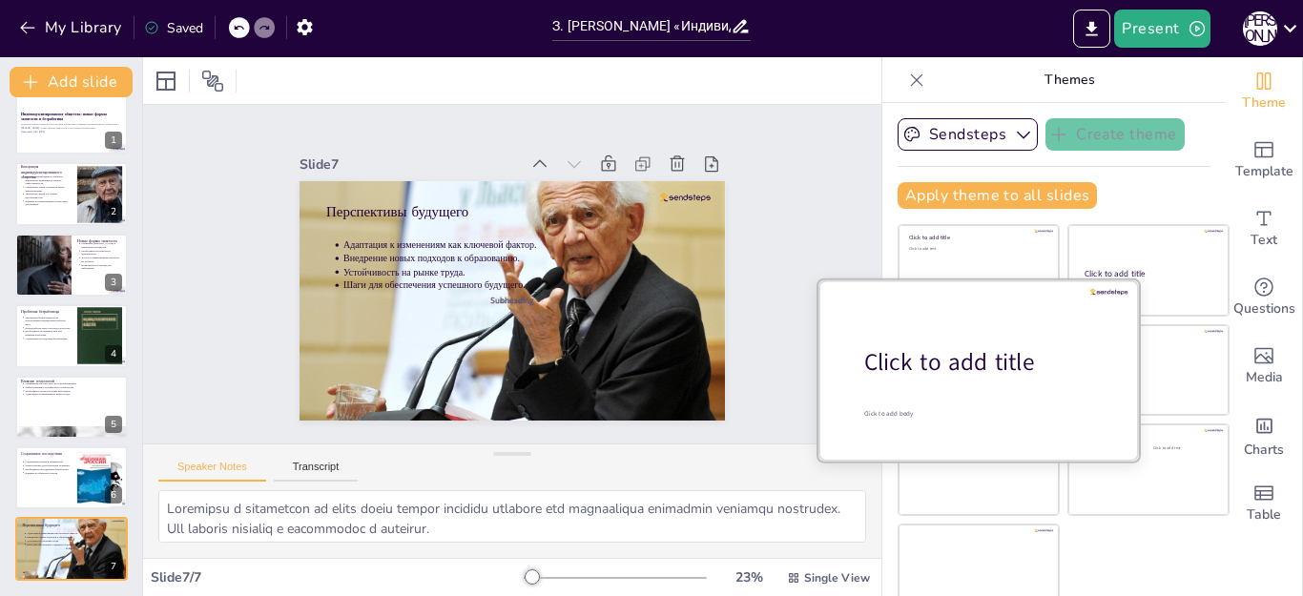
click at [936, 384] on div at bounding box center [978, 369] width 320 height 180
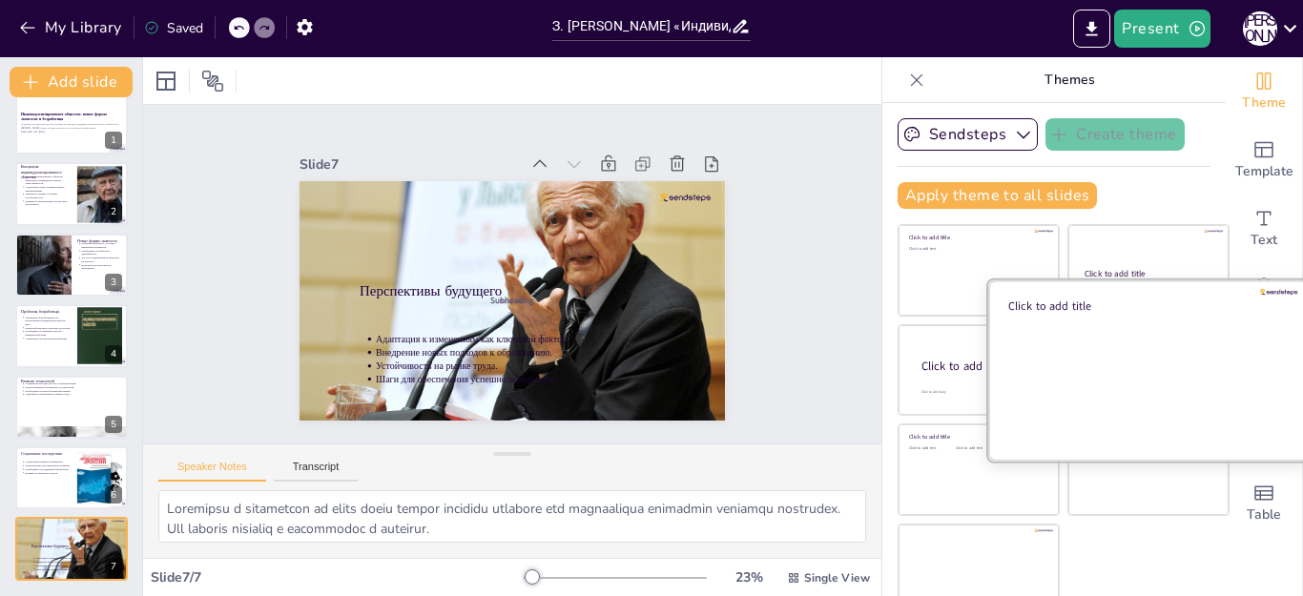
click at [1154, 371] on div at bounding box center [1148, 369] width 320 height 180
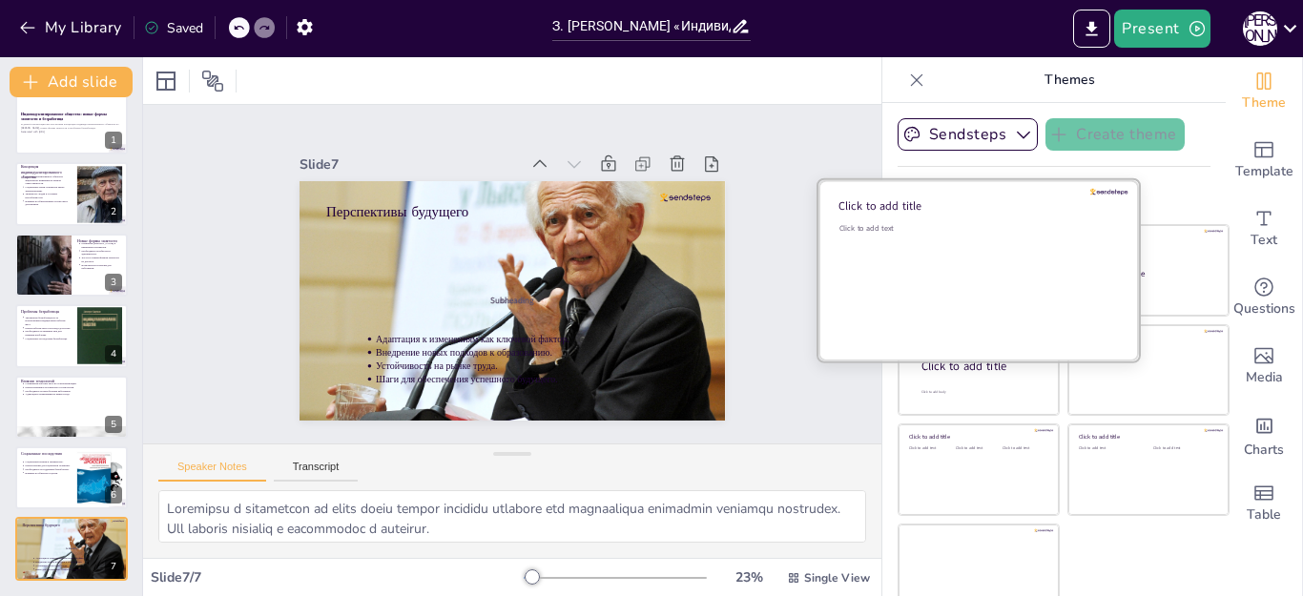
click at [920, 264] on div "Click to add text" at bounding box center [975, 282] width 273 height 118
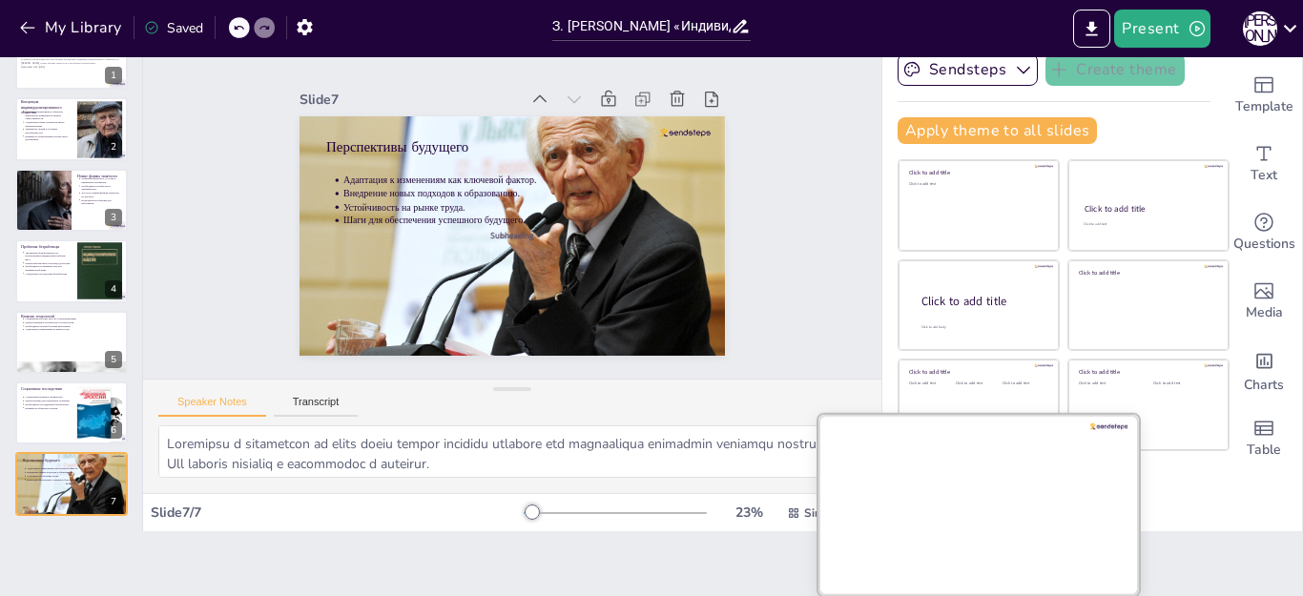
scroll to position [0, 0]
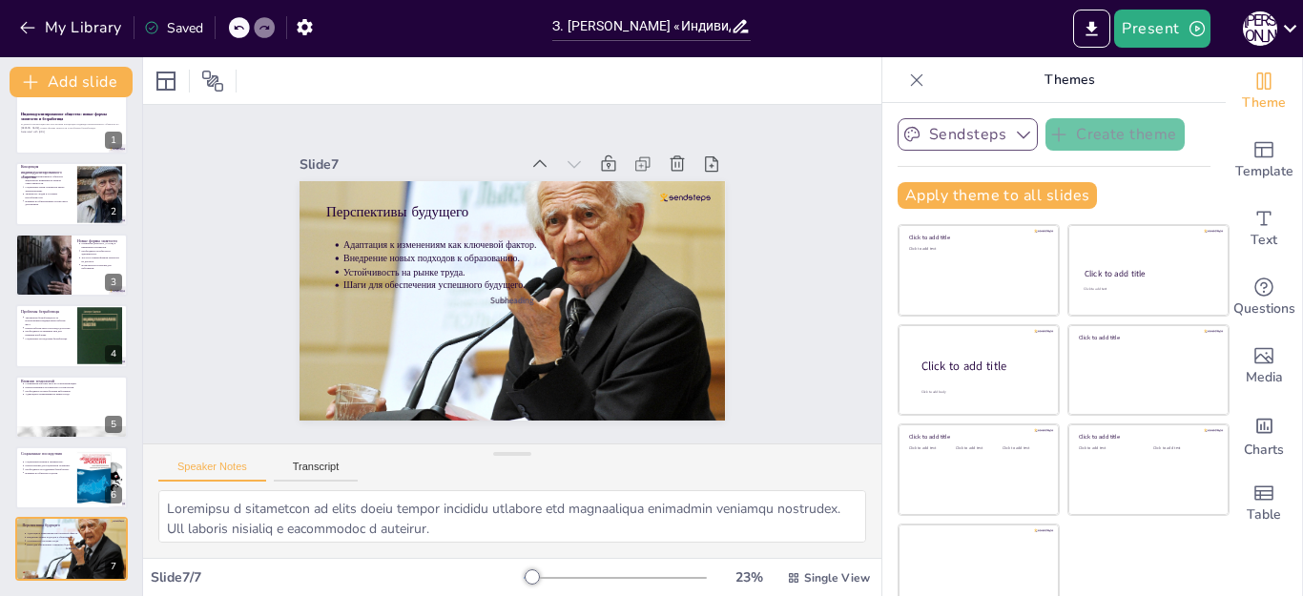
click at [1014, 138] on icon "button" at bounding box center [1023, 134] width 19 height 19
click at [1014, 134] on icon "button" at bounding box center [1023, 134] width 19 height 19
click at [28, 28] on icon "button" at bounding box center [27, 28] width 14 height 12
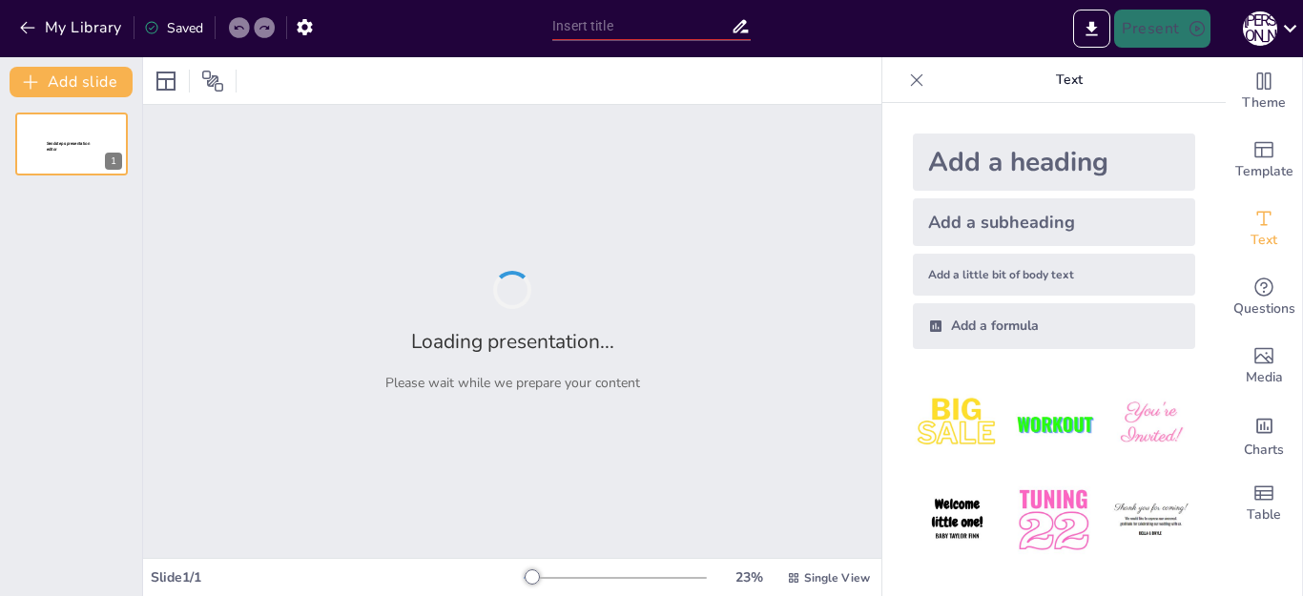
type input "З. [PERSON_NAME] «Индивидуализированное общество»: новые формы занятости и безр…"
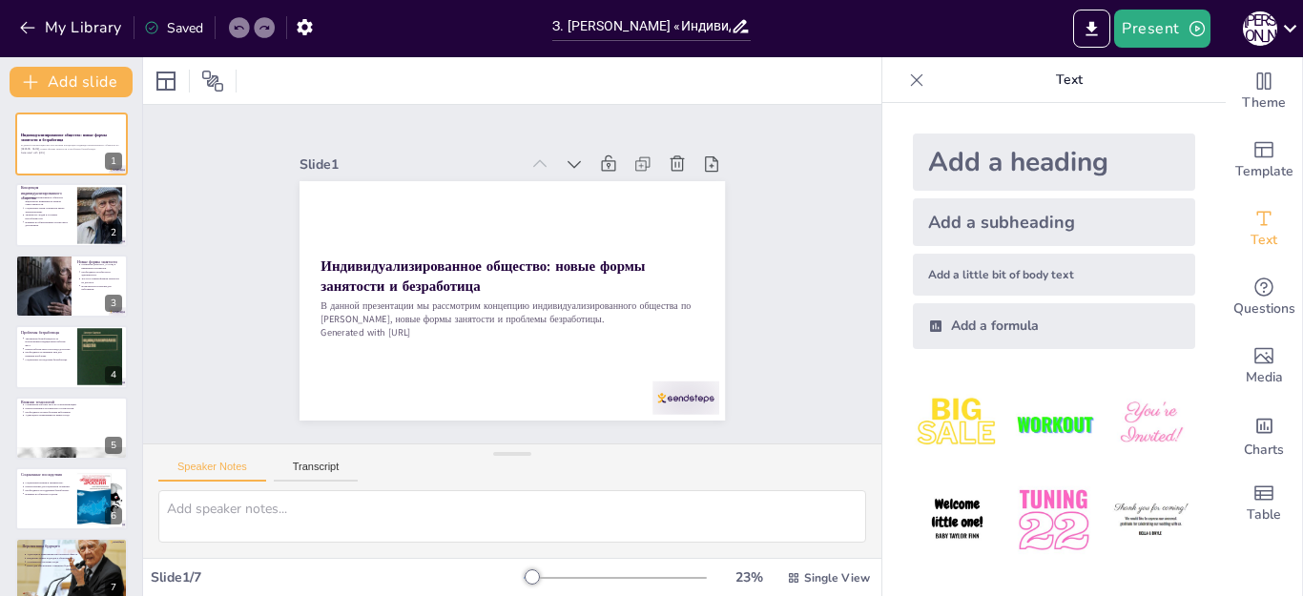
click at [222, 352] on div "Slide 1 Индивидуализированное общество: новые формы занятости и безработица В д…" at bounding box center [512, 275] width 775 height 746
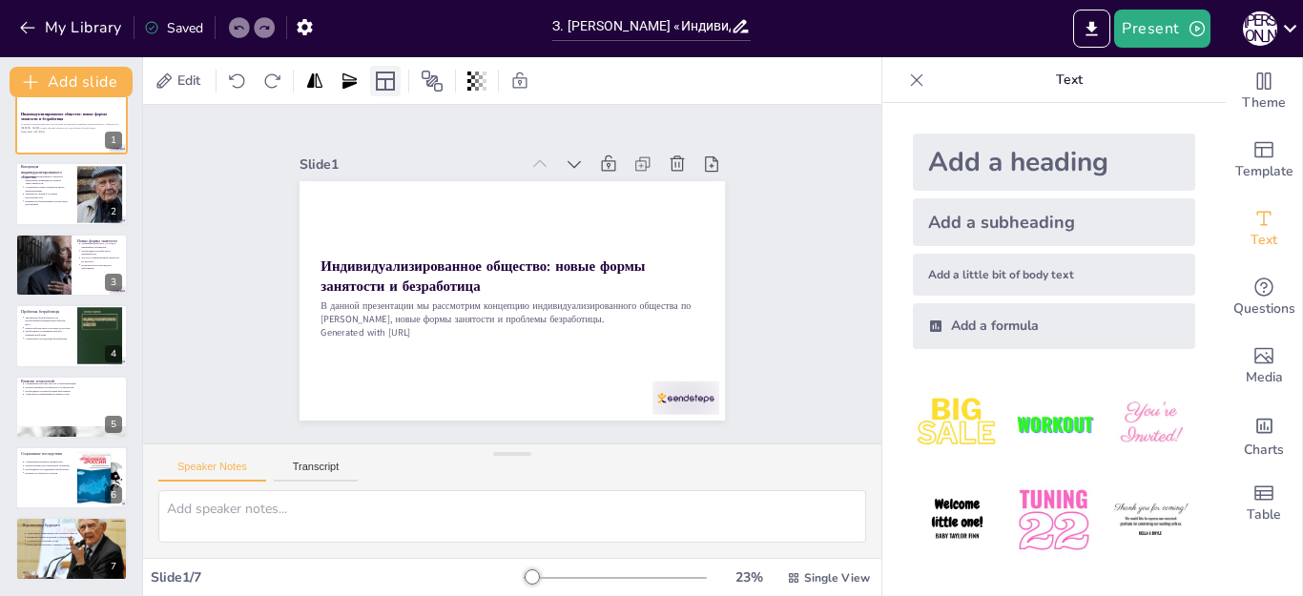
click at [381, 92] on icon at bounding box center [385, 81] width 23 height 23
click at [390, 83] on icon at bounding box center [385, 81] width 23 height 23
click at [380, 72] on icon at bounding box center [385, 81] width 19 height 19
click at [548, 266] on strong "Индивидуализированное общество: новые формы занятости и безработица" at bounding box center [489, 249] width 267 height 232
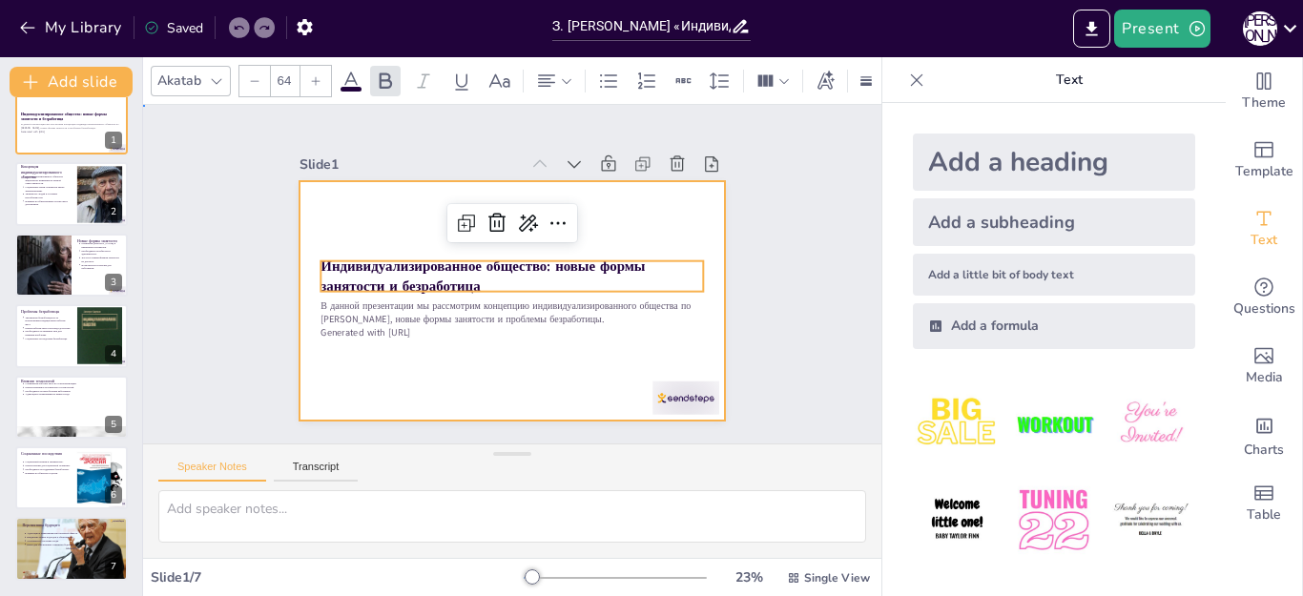
click at [625, 207] on div at bounding box center [492, 291] width 463 height 477
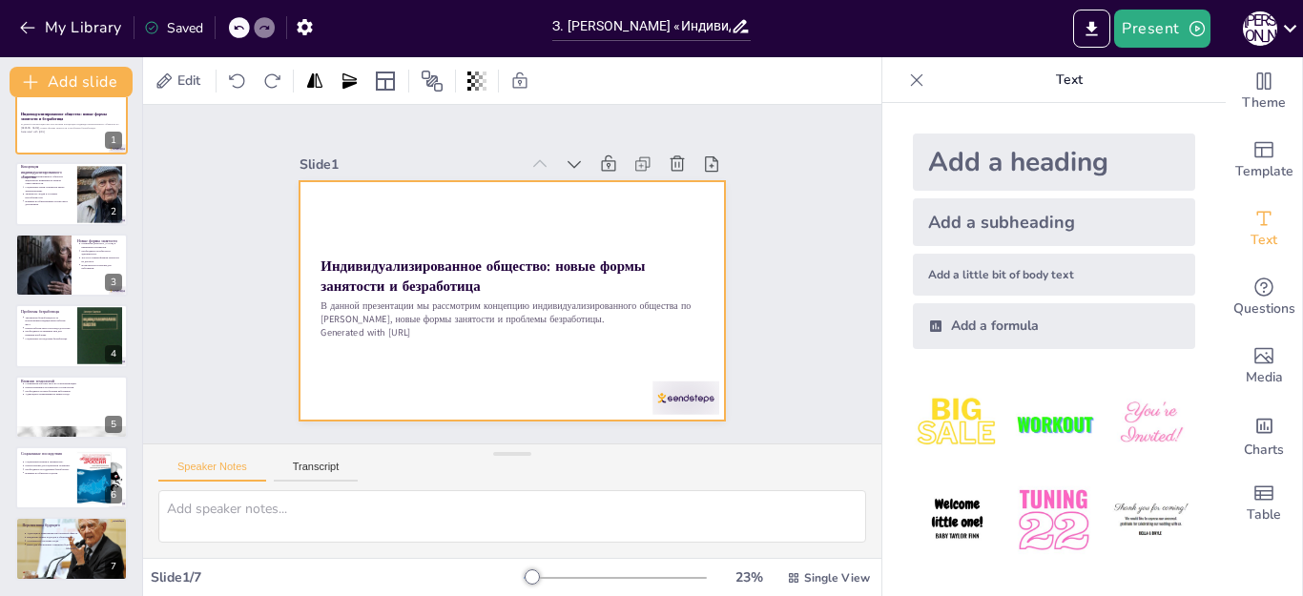
click at [507, 373] on div at bounding box center [486, 282] width 359 height 479
click at [209, 74] on icon at bounding box center [204, 81] width 23 height 23
click at [160, 77] on div at bounding box center [166, 81] width 23 height 23
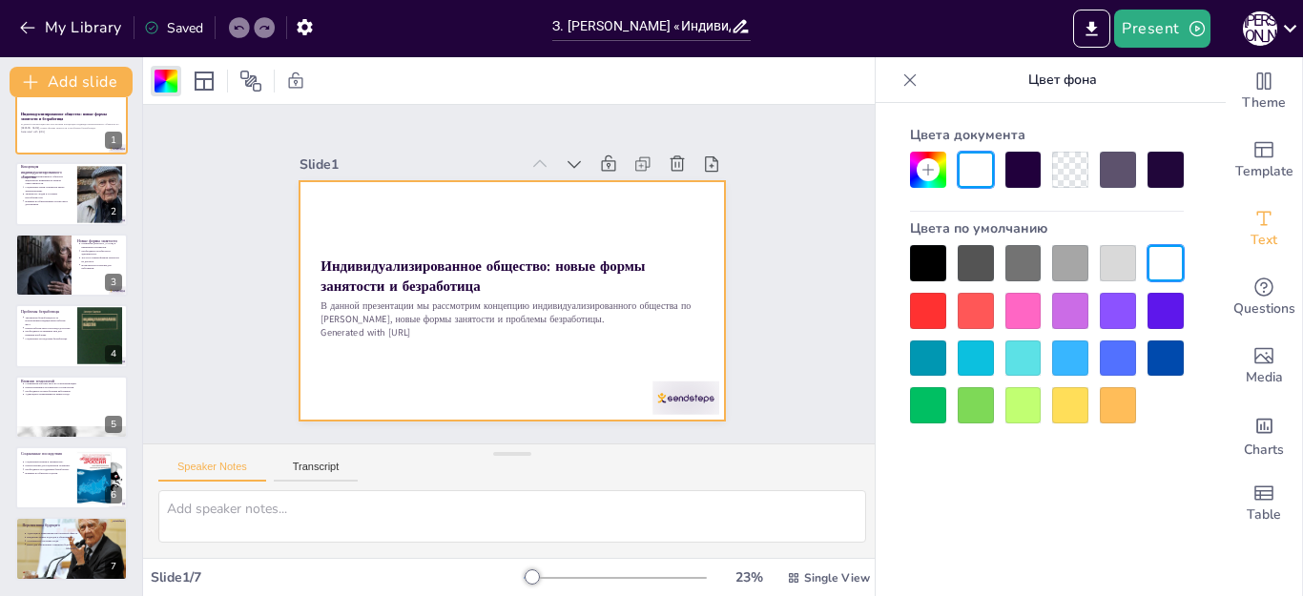
click at [937, 178] on div at bounding box center [928, 170] width 36 height 36
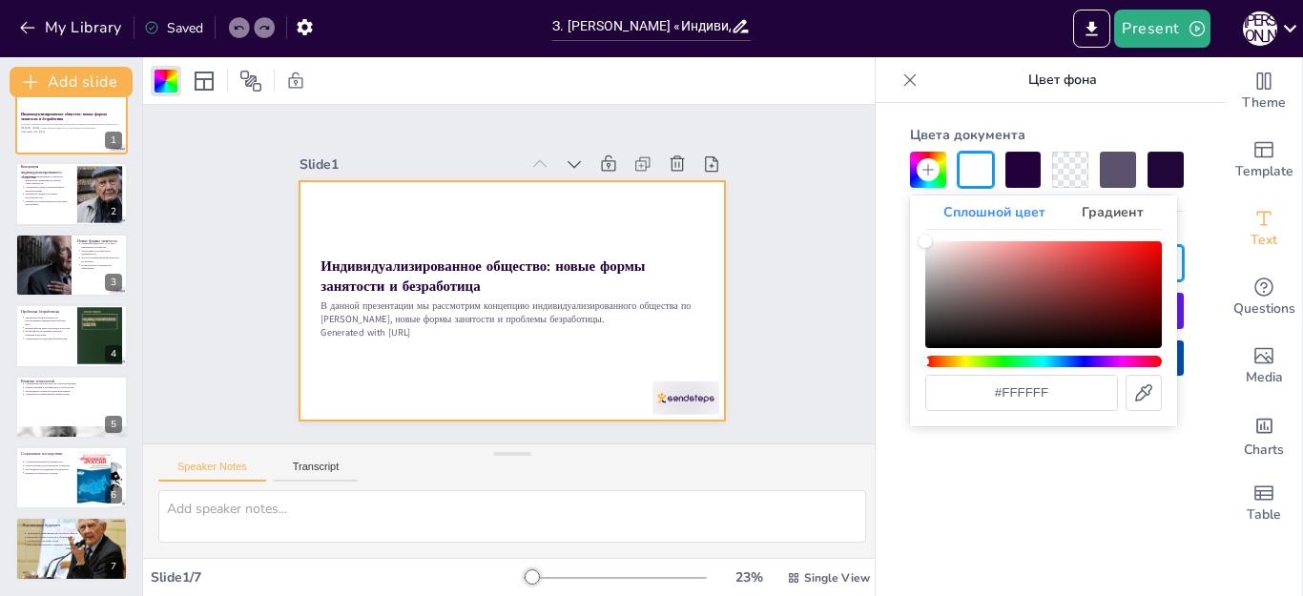
drag, startPoint x: 795, startPoint y: 277, endPoint x: 897, endPoint y: 237, distance: 108.4
click at [811, 273] on div "Slide 1 Индивидуализированное общество: новые формы занятости и безработица В д…" at bounding box center [512, 274] width 708 height 796
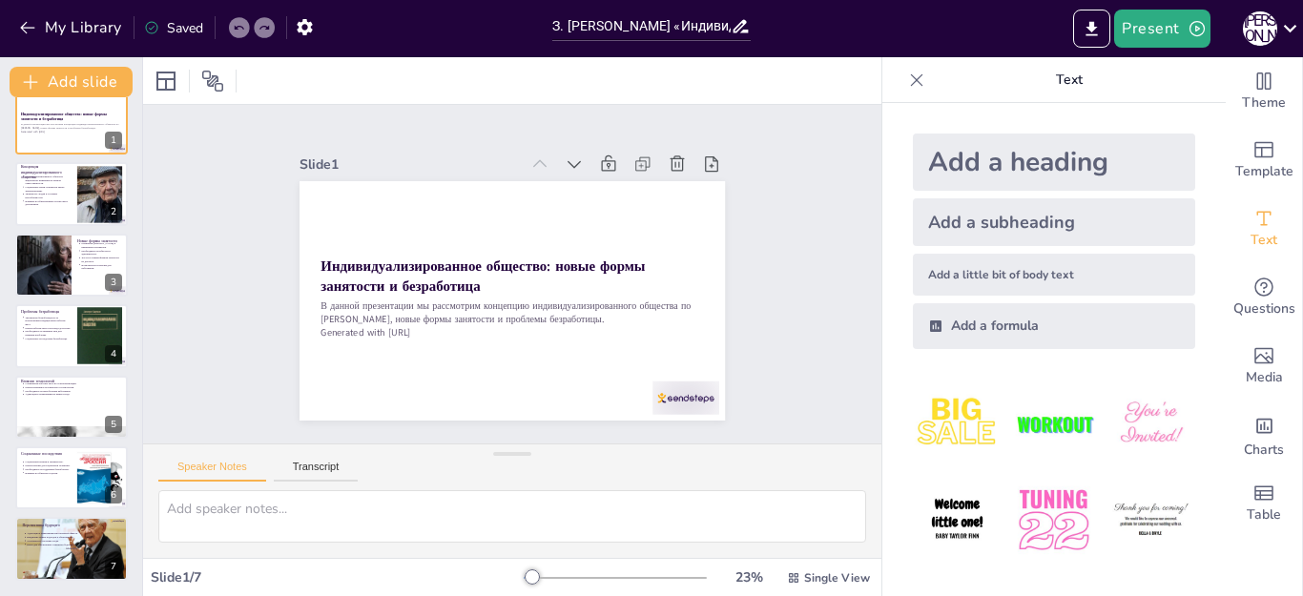
click at [907, 88] on icon at bounding box center [916, 80] width 19 height 19
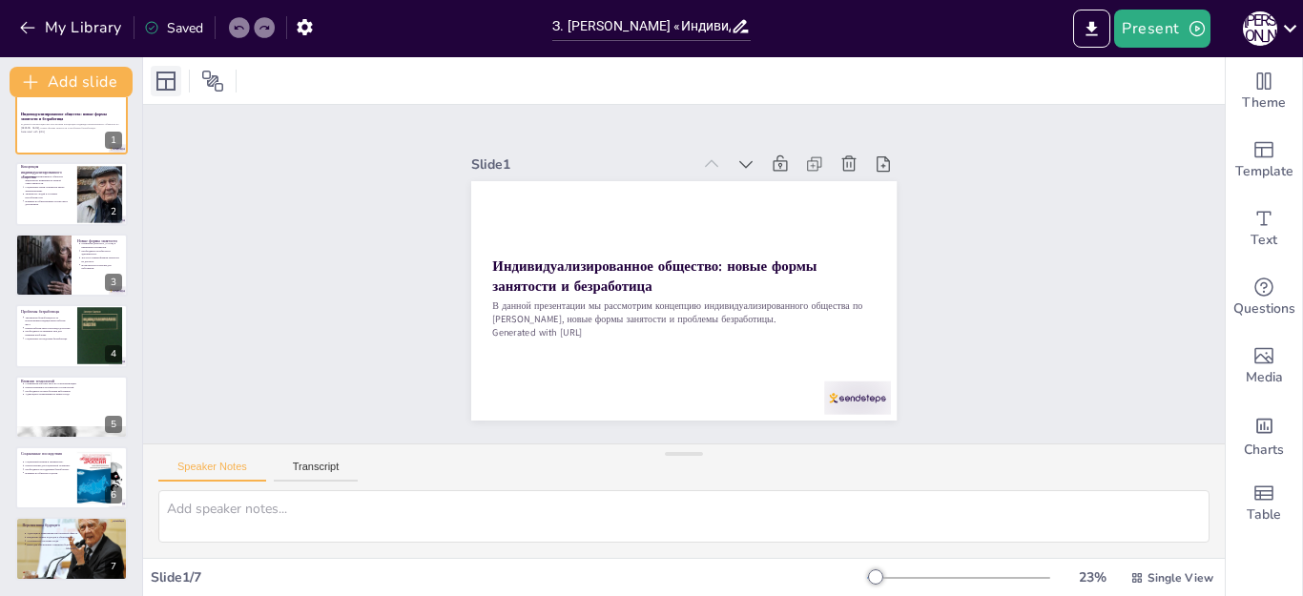
click at [163, 77] on icon at bounding box center [166, 81] width 23 height 23
click at [172, 81] on icon at bounding box center [166, 81] width 23 height 23
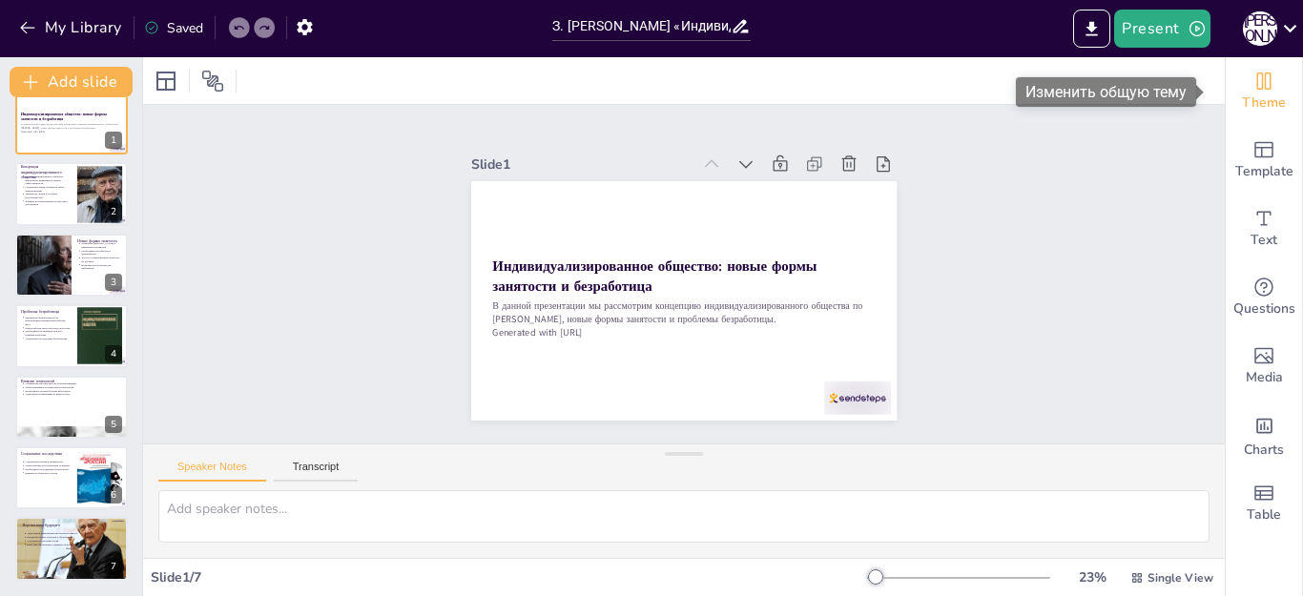
click at [1230, 86] on div "Theme" at bounding box center [1264, 91] width 76 height 69
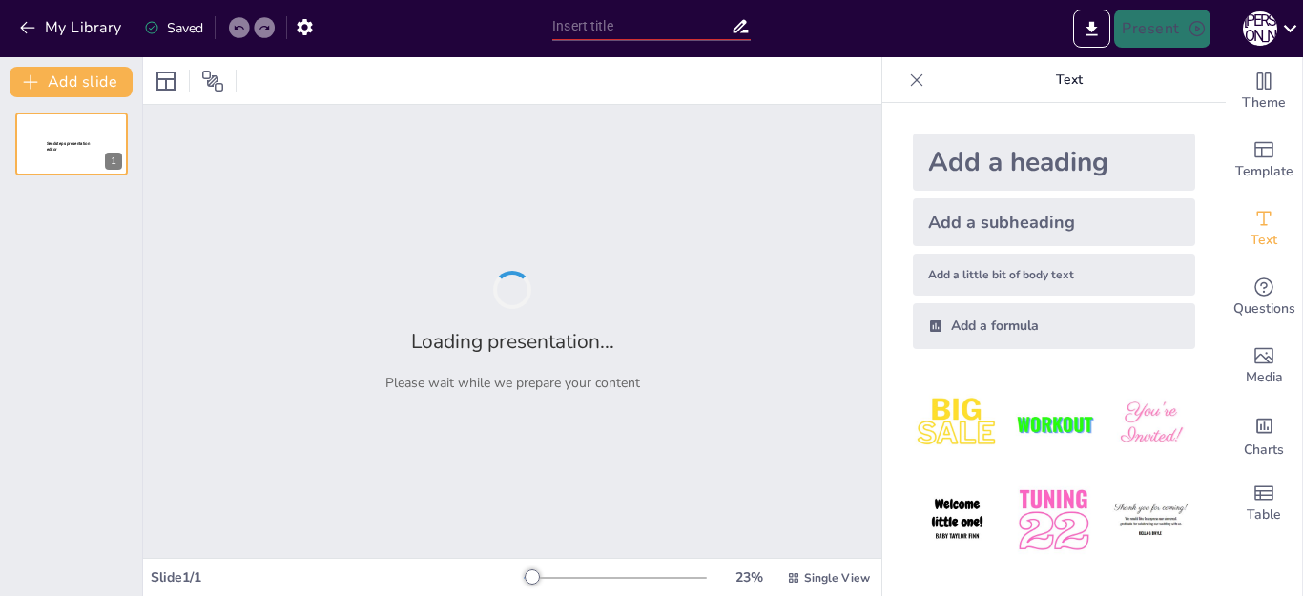
type input "З. [PERSON_NAME] «Индивидуализированное общество»: новые формы занятости и безр…"
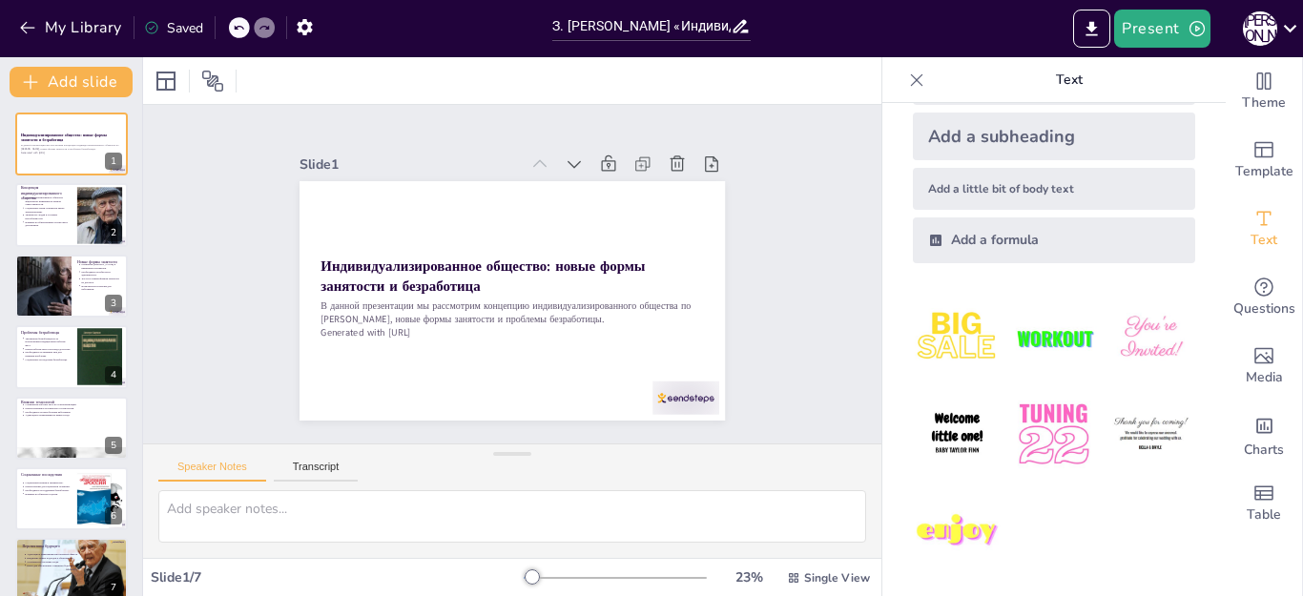
scroll to position [89, 0]
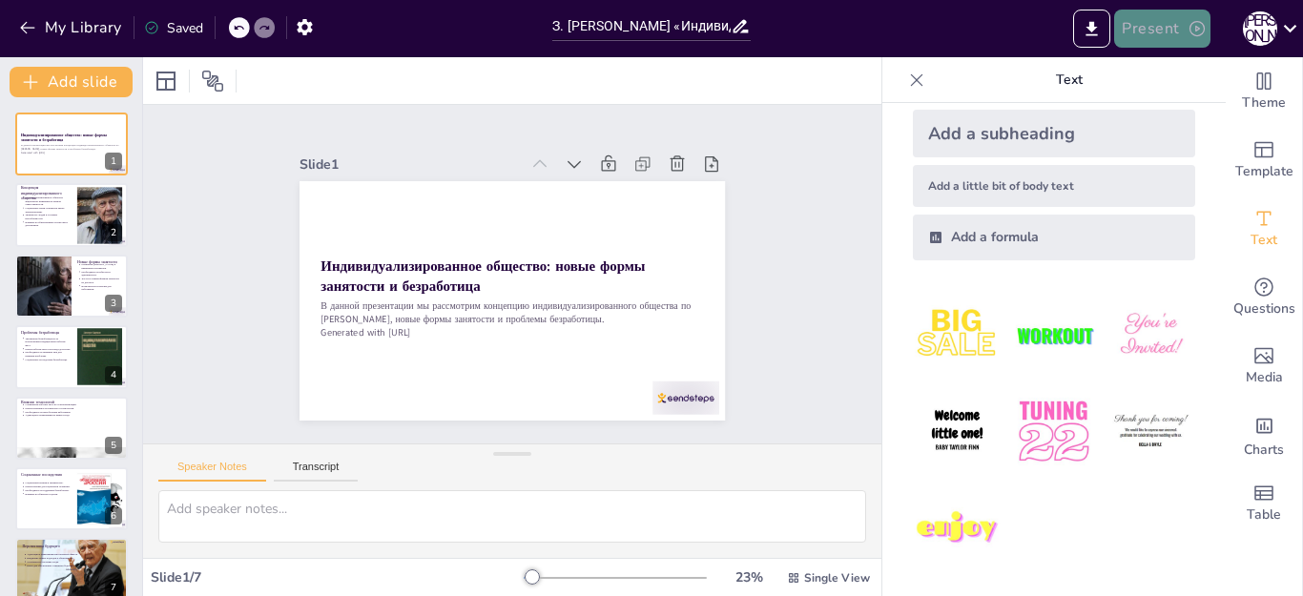
click at [1165, 29] on button "Present" at bounding box center [1161, 29] width 95 height 38
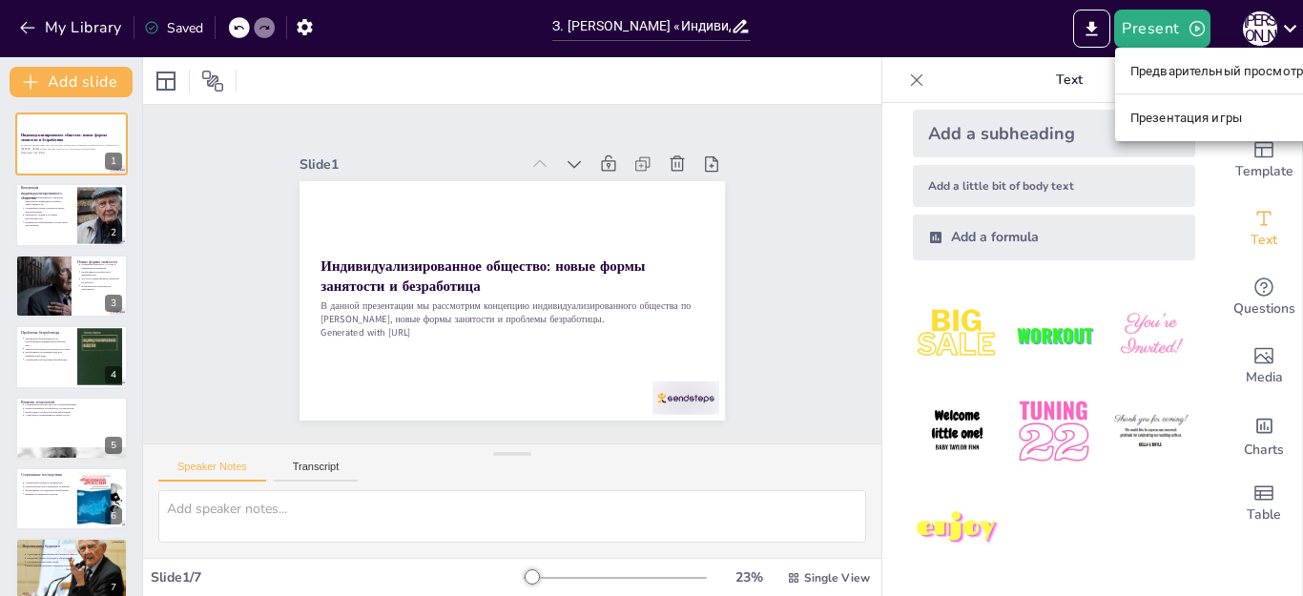
click at [1167, 34] on div at bounding box center [651, 298] width 1303 height 596
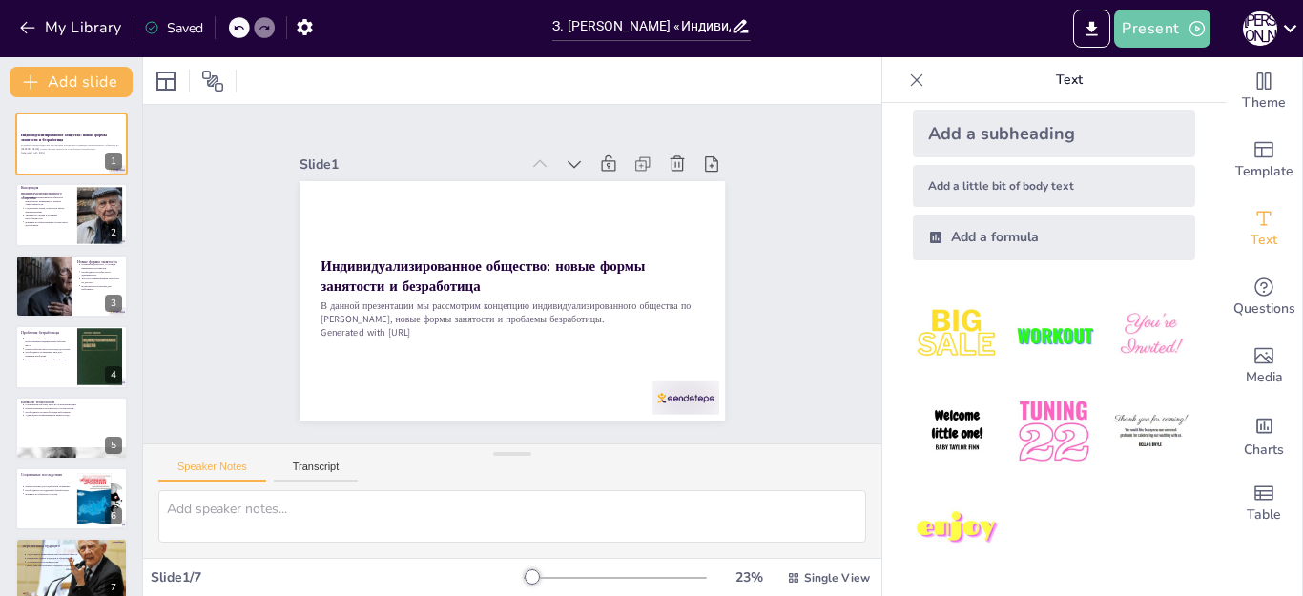
click at [1167, 34] on button "Present" at bounding box center [1161, 29] width 95 height 38
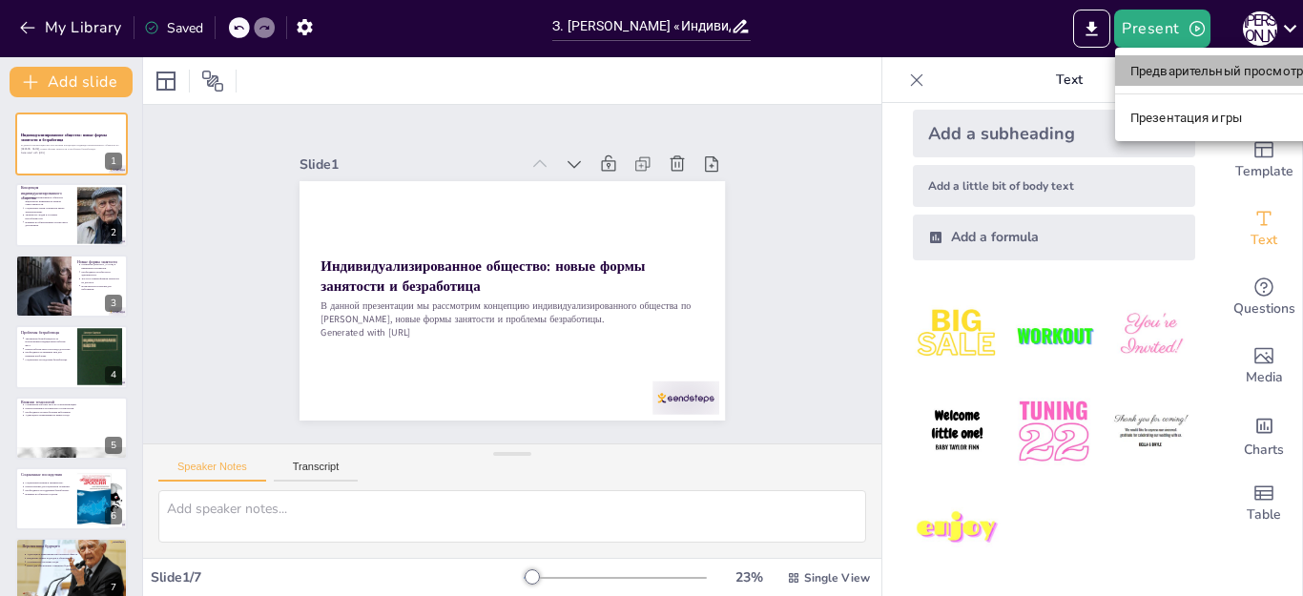
click at [1175, 65] on font "Предварительный просмотр презентации" at bounding box center [1257, 71] width 255 height 14
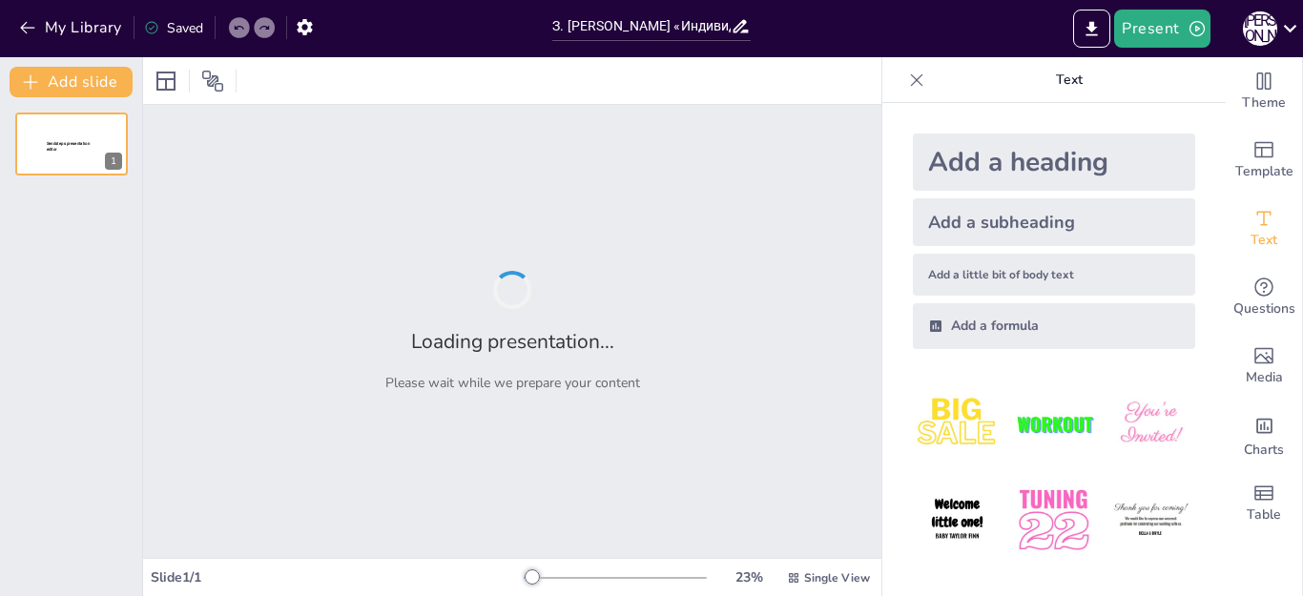
type input "З. [PERSON_NAME] «Индивидуализированное общество»: новые формы занятости и безр…"
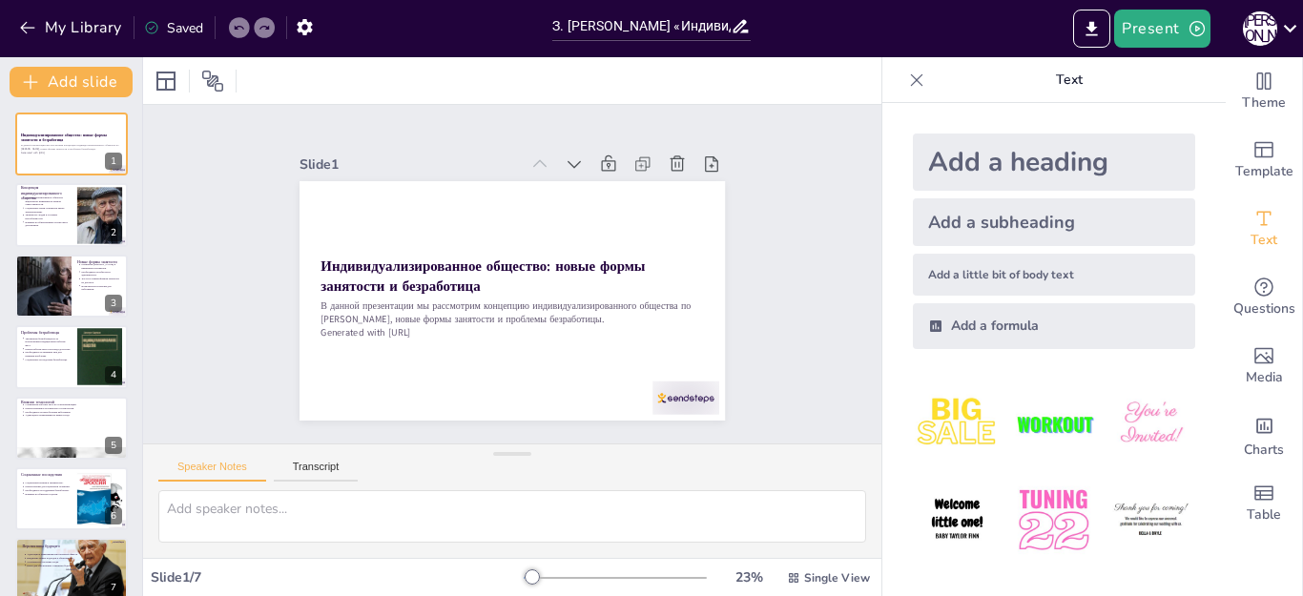
click at [178, 29] on div "Saved" at bounding box center [173, 28] width 59 height 18
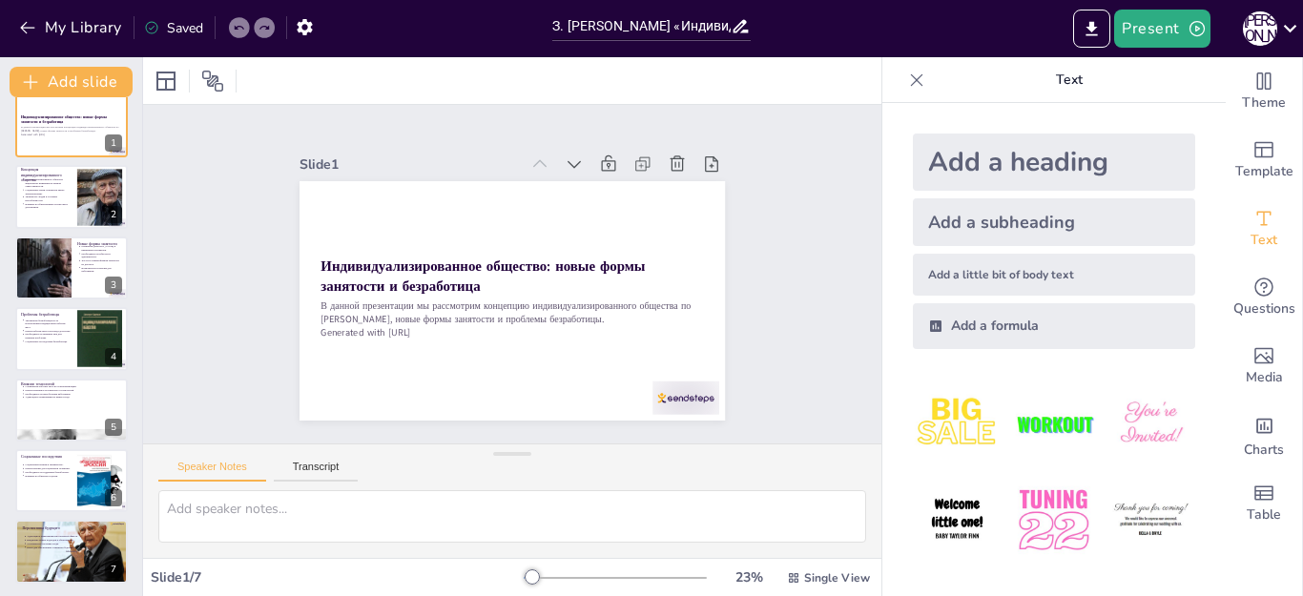
scroll to position [21, 0]
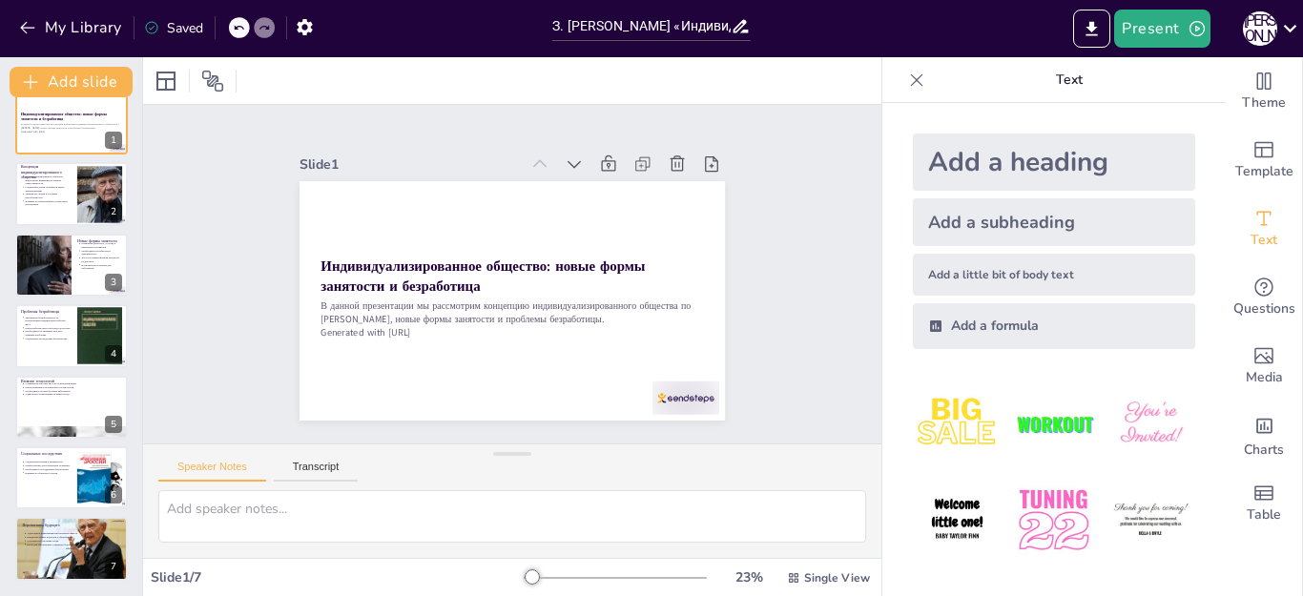
click at [187, 27] on div "Saved" at bounding box center [173, 28] width 59 height 18
click at [150, 22] on icon at bounding box center [151, 28] width 12 height 12
click at [170, 27] on div "Saved" at bounding box center [173, 28] width 59 height 18
click at [110, 28] on button "My Library" at bounding box center [71, 27] width 115 height 31
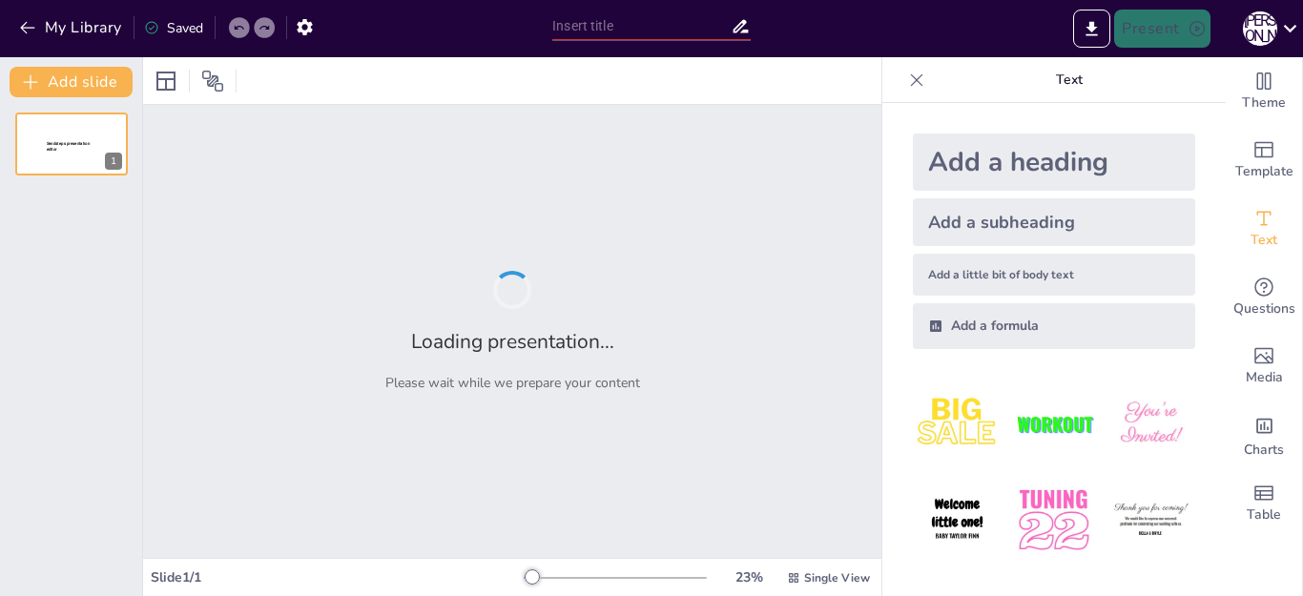
type input "З. [PERSON_NAME] «Индивидуализированное общество»: новые формы занятости и безр…"
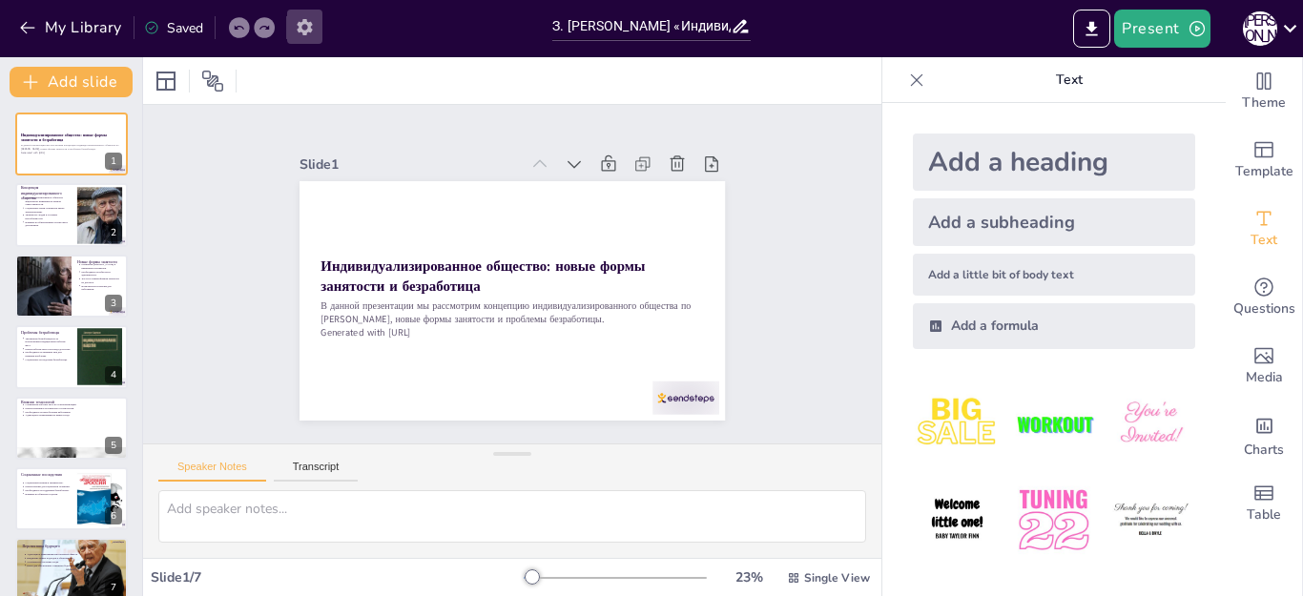
drag, startPoint x: 175, startPoint y: 31, endPoint x: 305, endPoint y: 25, distance: 129.8
click at [305, 25] on icon "button" at bounding box center [305, 27] width 20 height 20
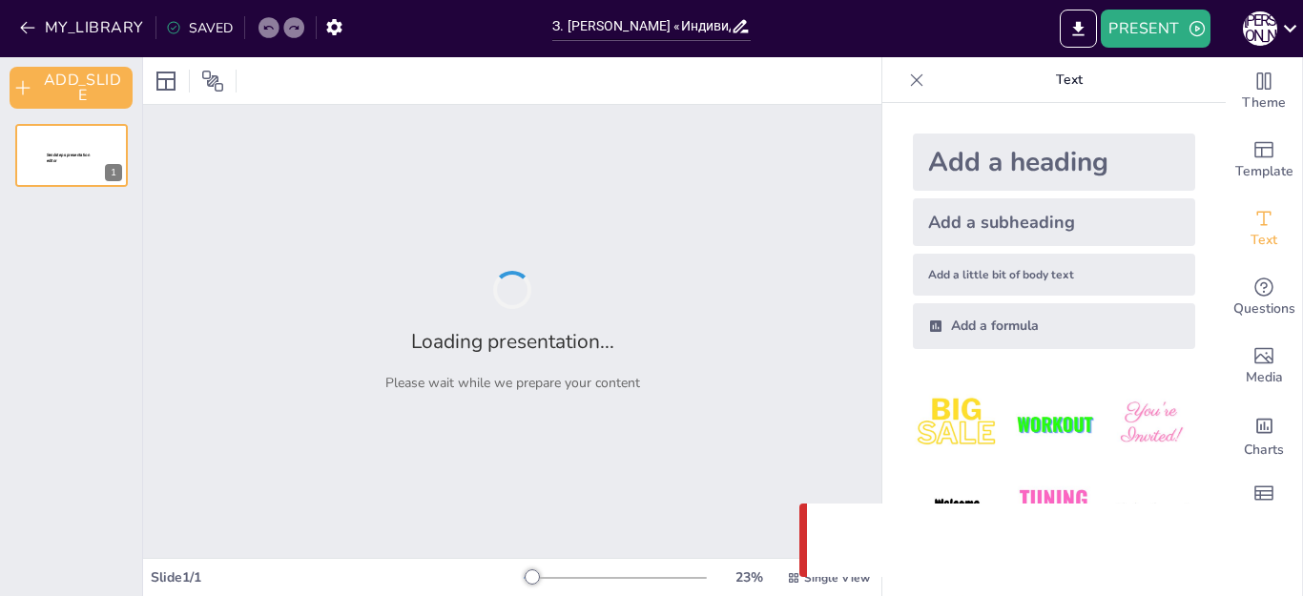
type input "З. [PERSON_NAME] «Индивидуализированное общество»: новые формы занятости и безр…"
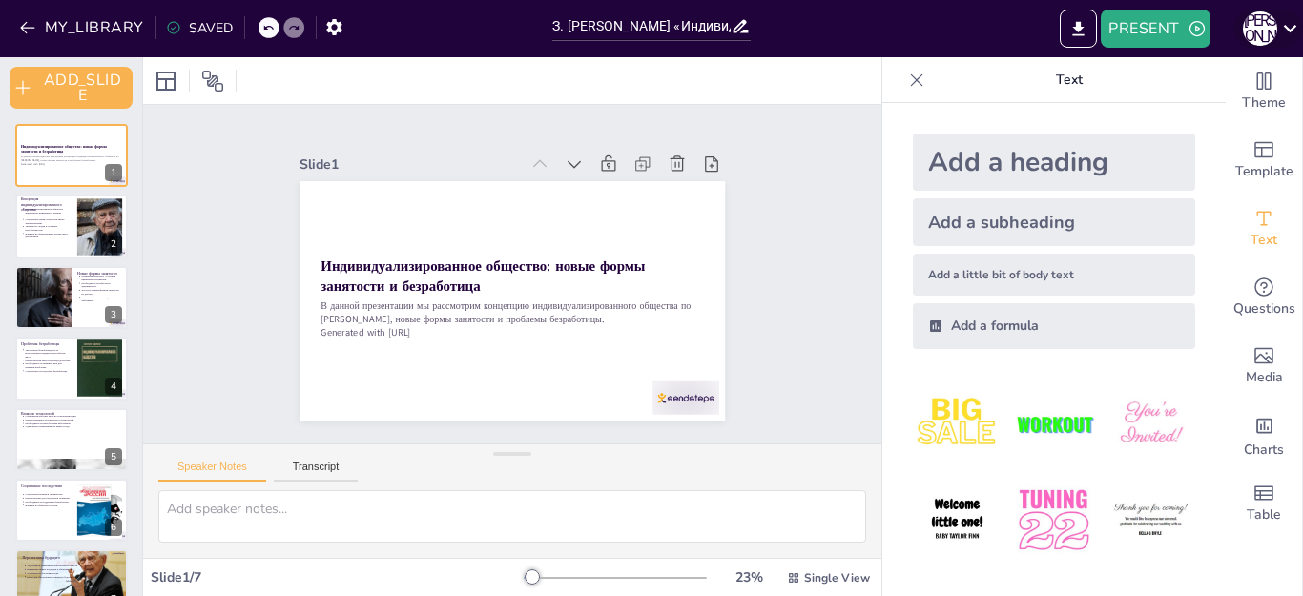
click at [1282, 23] on icon at bounding box center [1290, 28] width 26 height 26
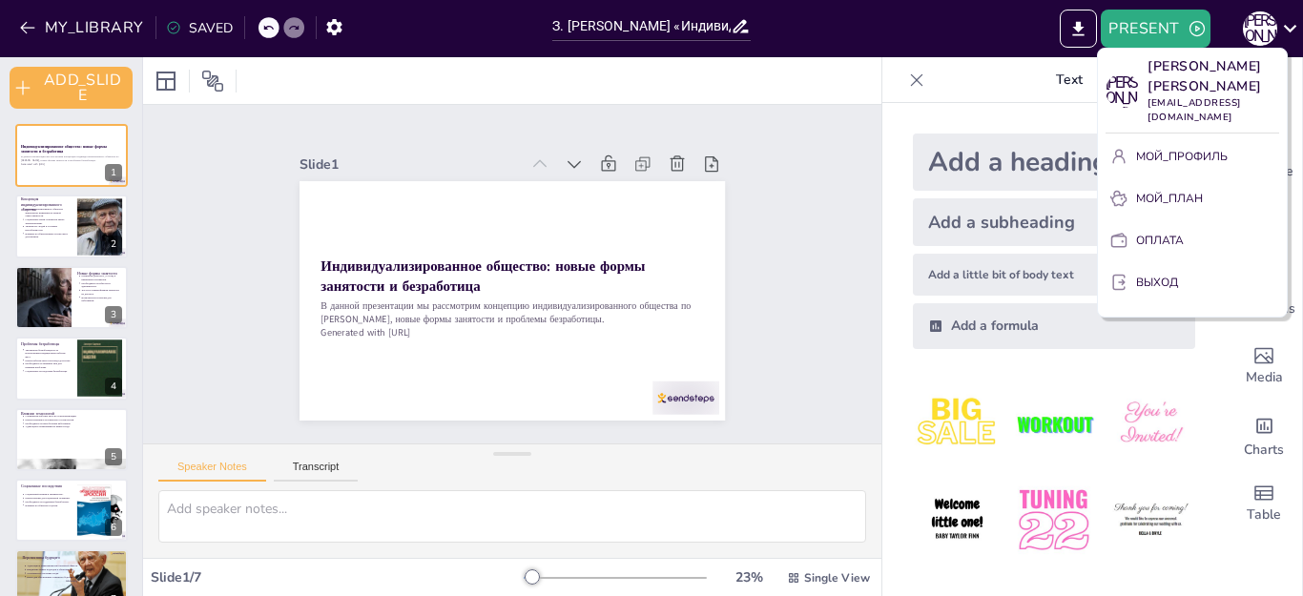
click at [785, 180] on div at bounding box center [651, 298] width 1303 height 596
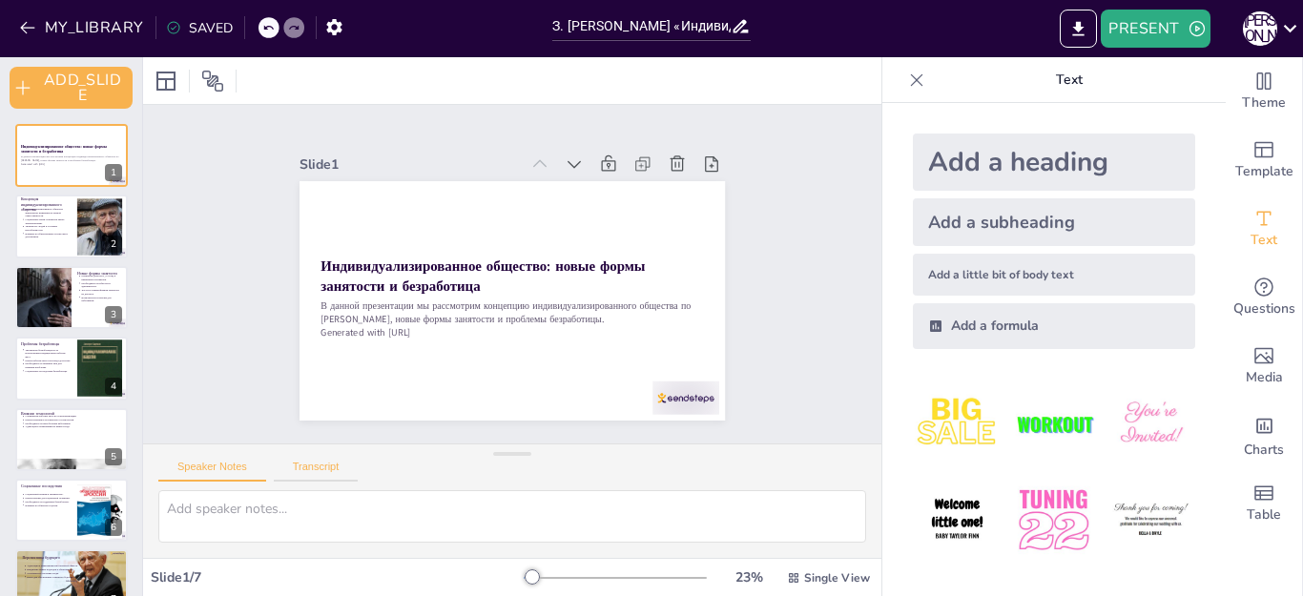
click at [322, 462] on button "Transcript" at bounding box center [316, 471] width 85 height 21
click at [200, 466] on button "Speaker Notes" at bounding box center [212, 471] width 108 height 21
click at [907, 82] on icon at bounding box center [916, 80] width 19 height 19
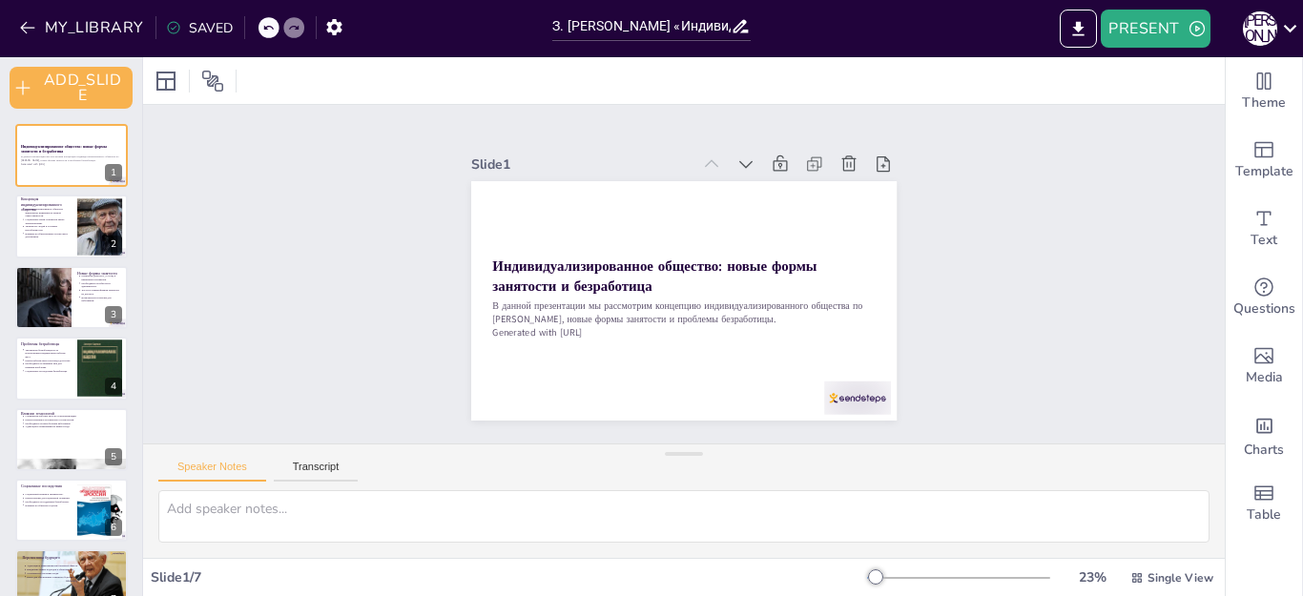
click at [216, 29] on div "SAVED" at bounding box center [199, 28] width 67 height 18
